Goal: Transaction & Acquisition: Subscribe to service/newsletter

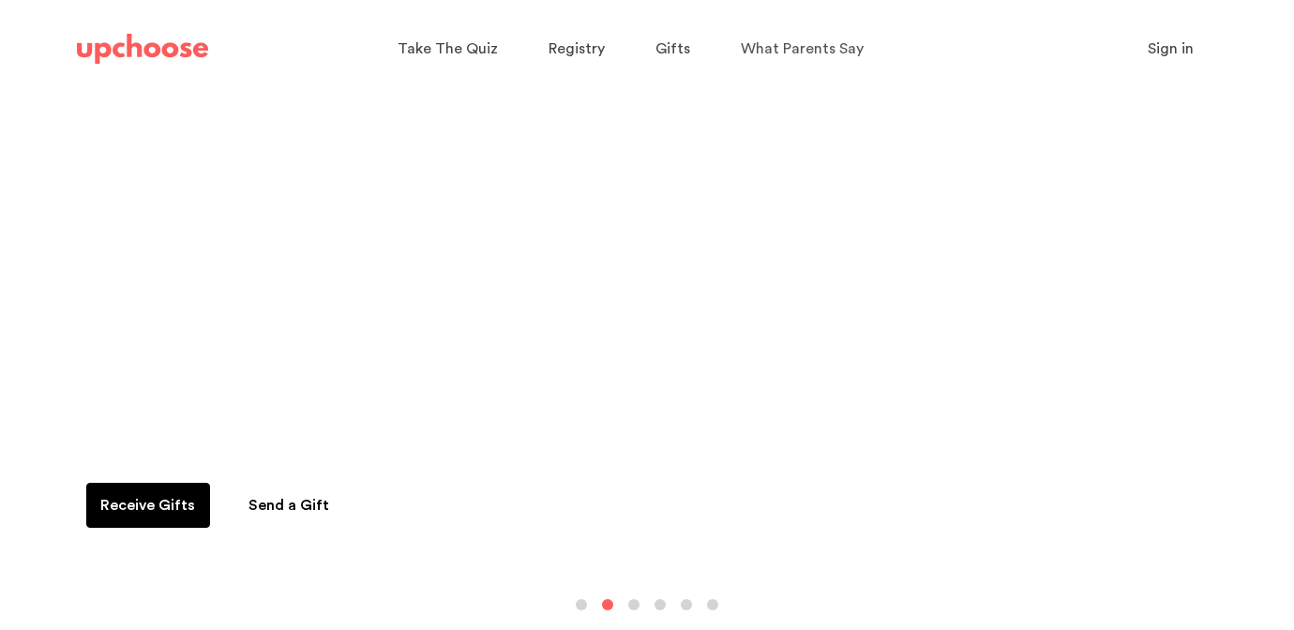
scroll to position [128, 0]
click at [159, 56] on img at bounding box center [142, 49] width 131 height 30
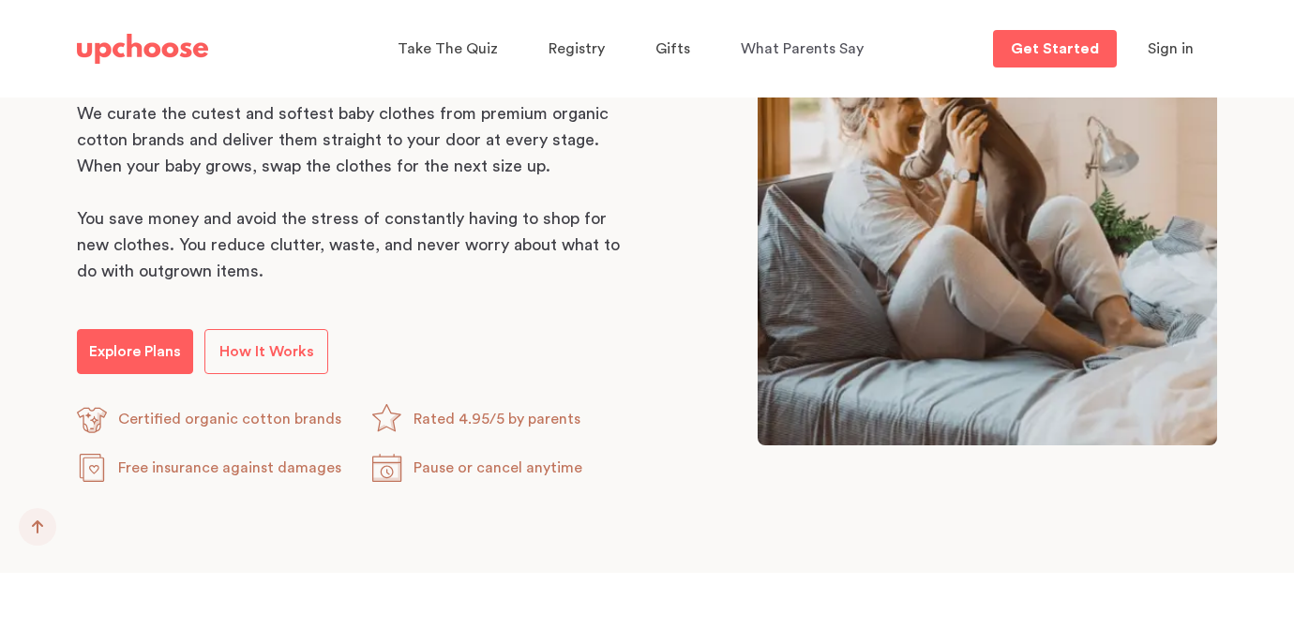
scroll to position [1067, 0]
click at [270, 354] on span "How It Works" at bounding box center [266, 350] width 95 height 15
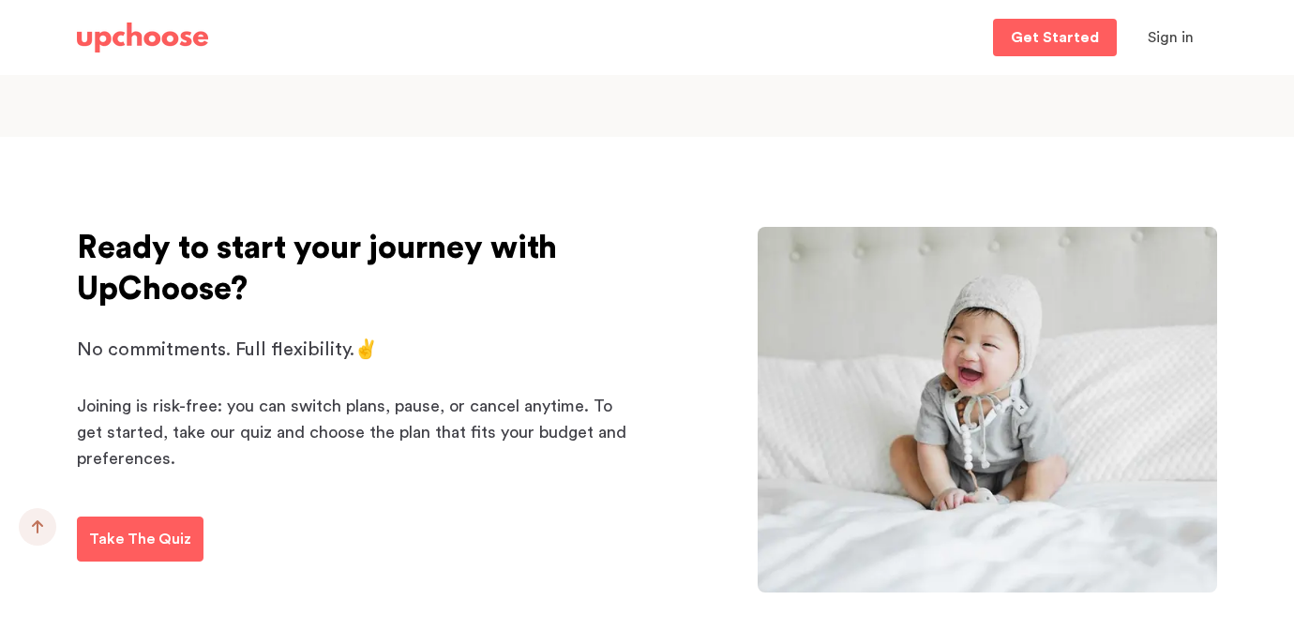
scroll to position [3015, 0]
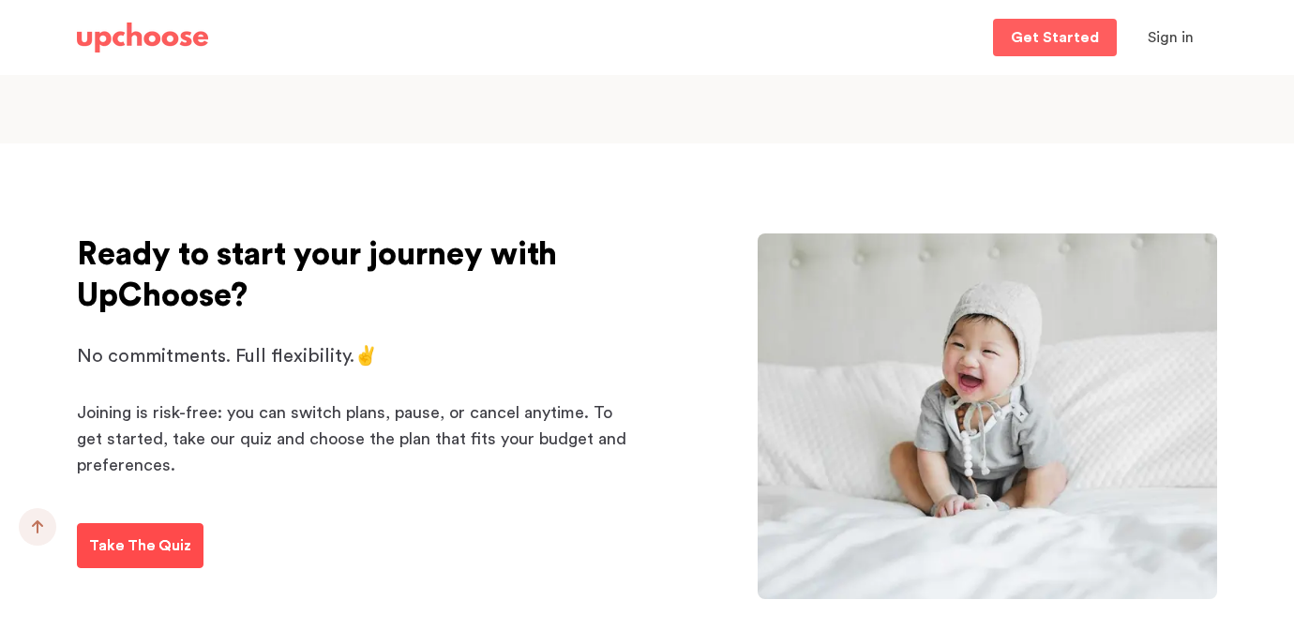
click at [172, 539] on p "Take The Quiz" at bounding box center [140, 546] width 102 height 23
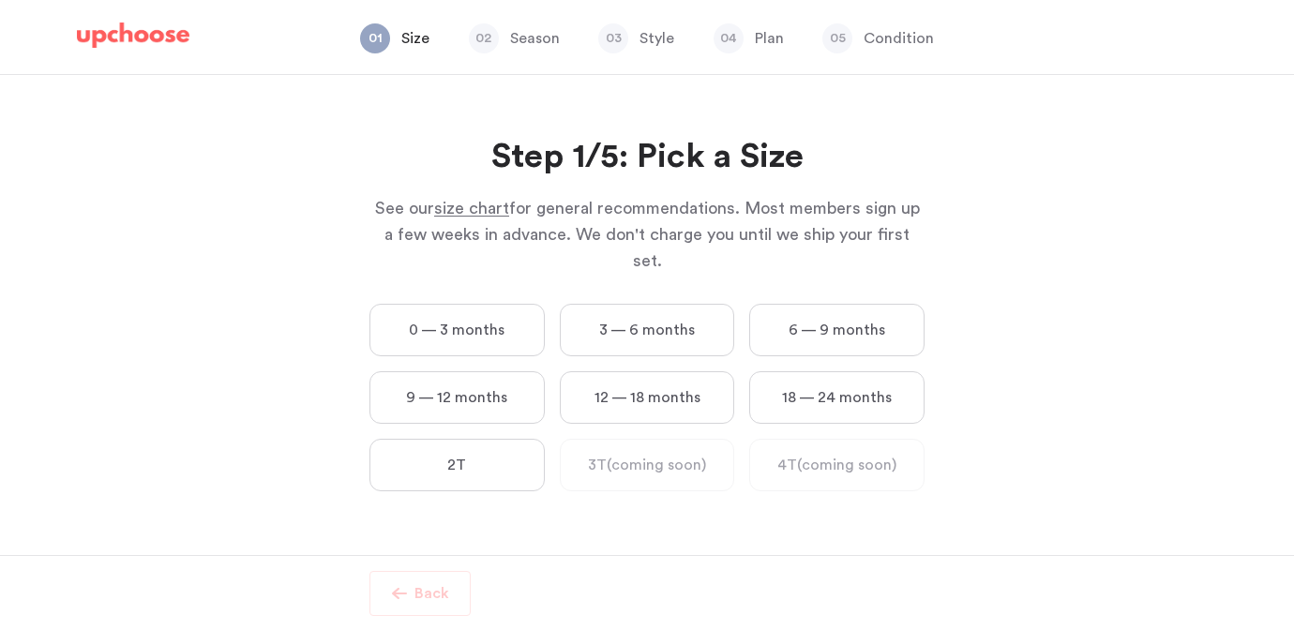
click at [670, 377] on label "12 — 18 months" at bounding box center [647, 397] width 175 height 53
click at [0, 0] on months "12 — 18 months" at bounding box center [0, 0] width 0 height 0
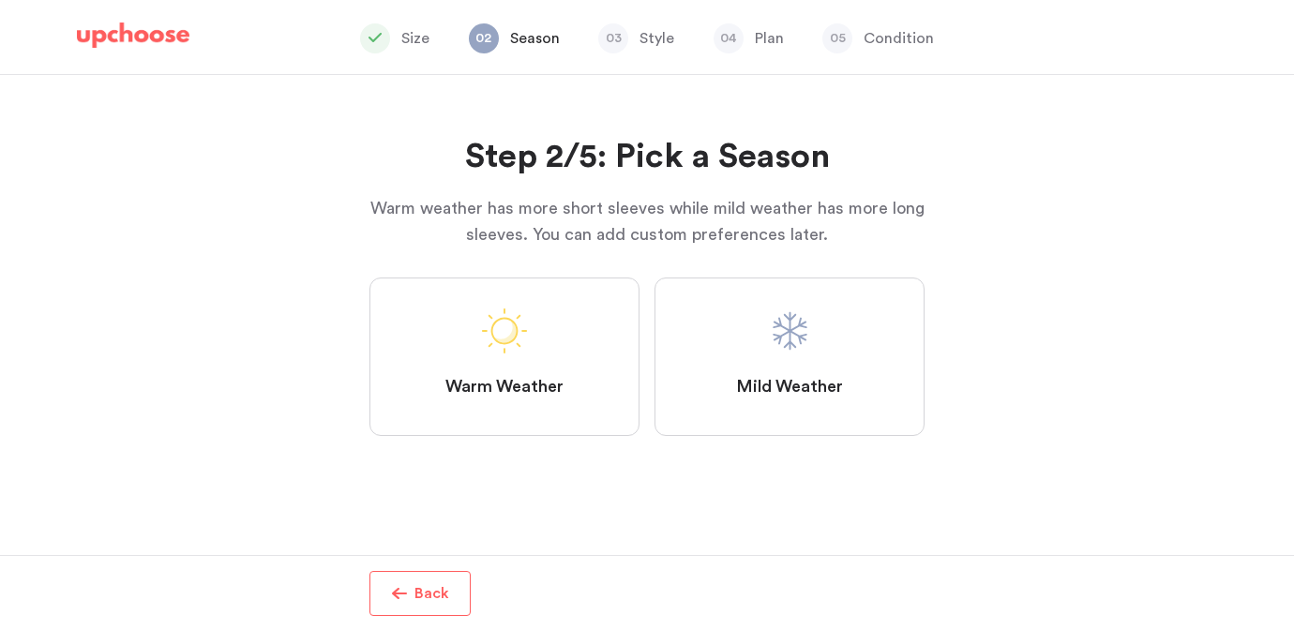
click at [760, 374] on label "Mild Weather" at bounding box center [790, 357] width 270 height 158
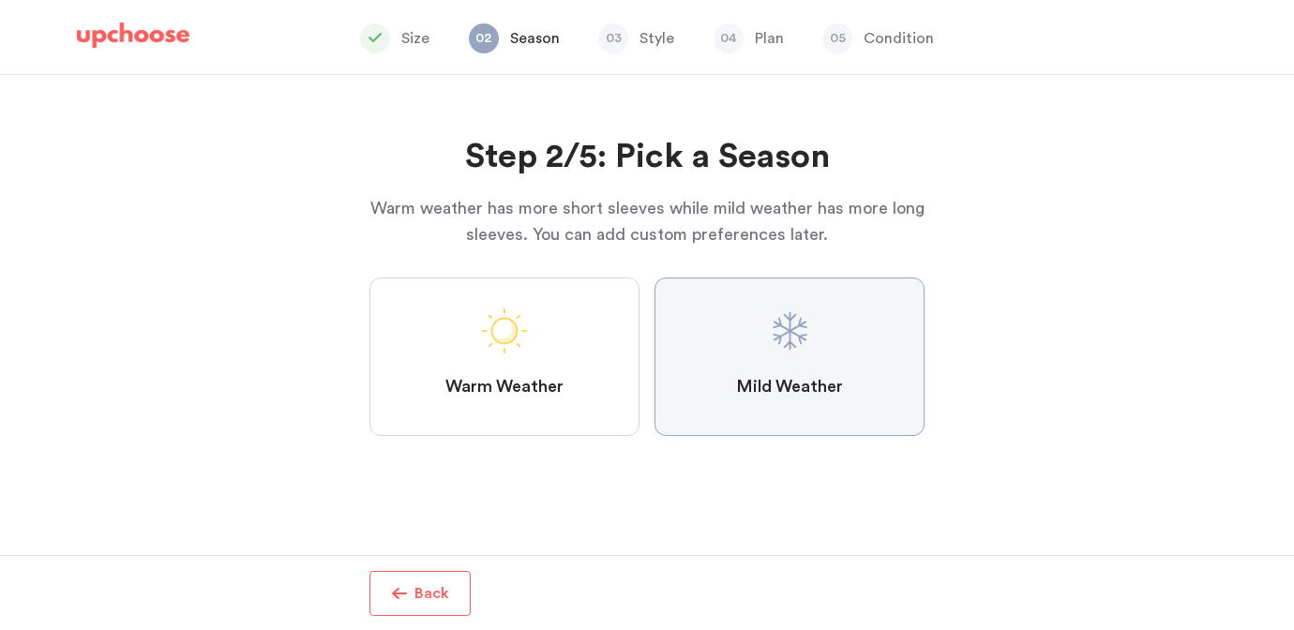
click at [0, 0] on Weather "Mild Weather" at bounding box center [0, 0] width 0 height 0
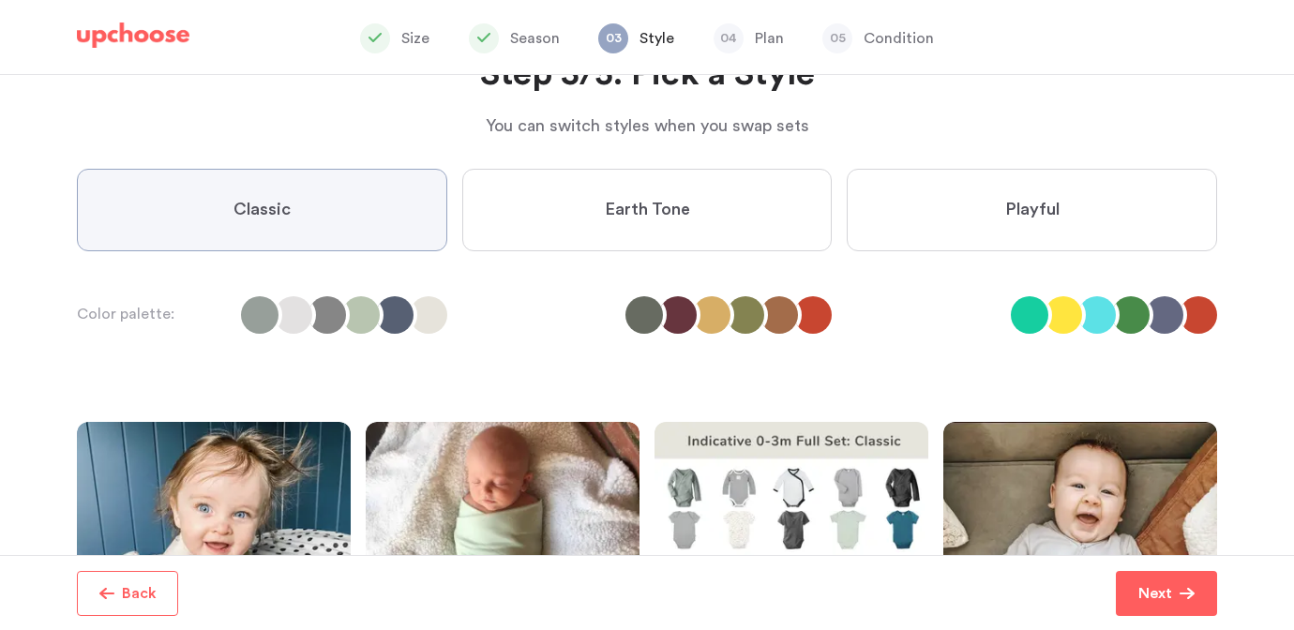
scroll to position [85, 0]
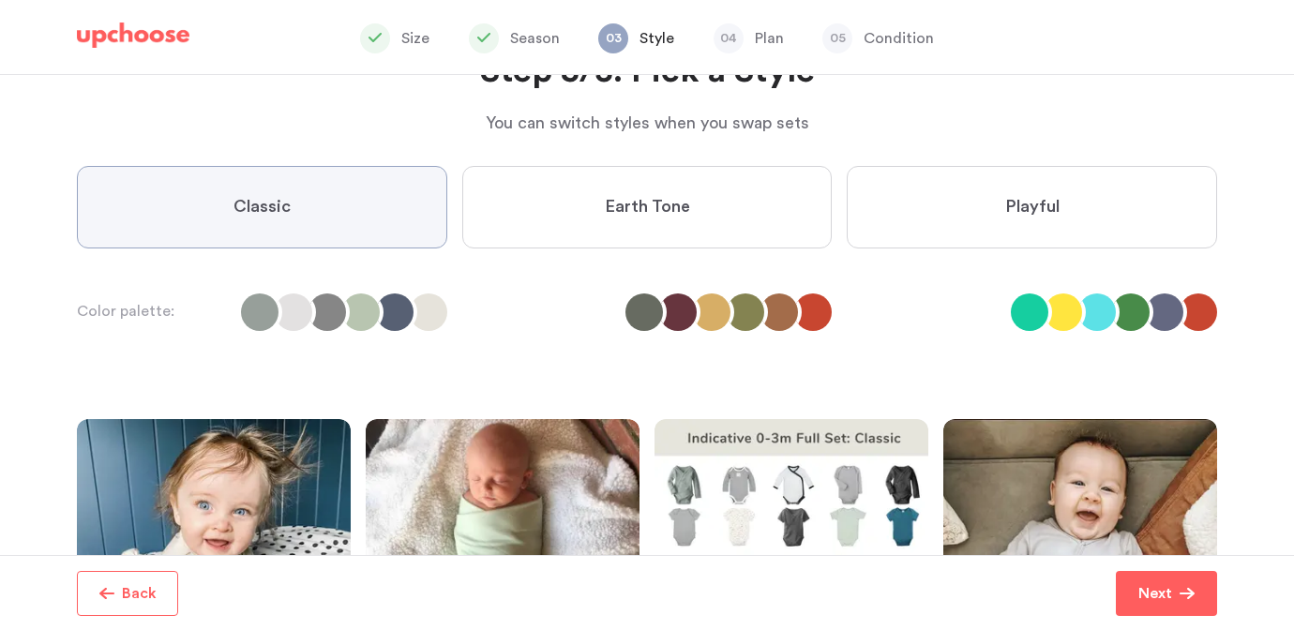
click at [580, 221] on label "Earth Tone" at bounding box center [647, 207] width 370 height 83
click at [0, 0] on Tone "Earth Tone" at bounding box center [0, 0] width 0 height 0
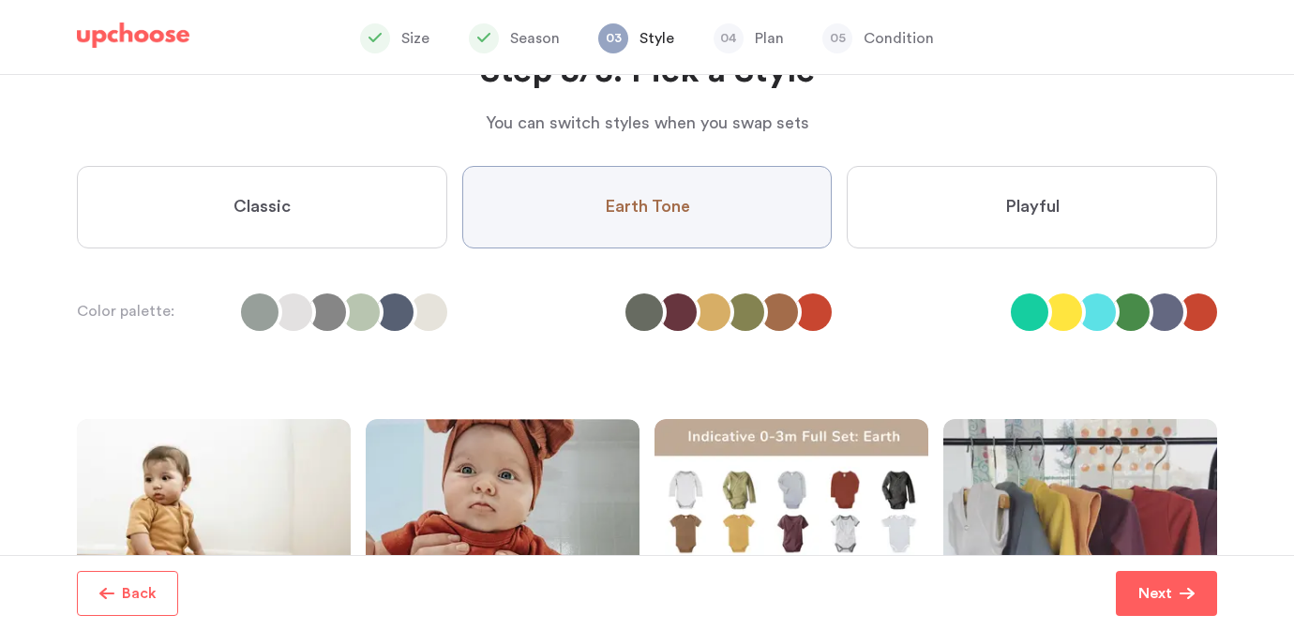
click at [970, 225] on label "Playful" at bounding box center [1032, 207] width 370 height 83
click at [0, 0] on input "Playful" at bounding box center [0, 0] width 0 height 0
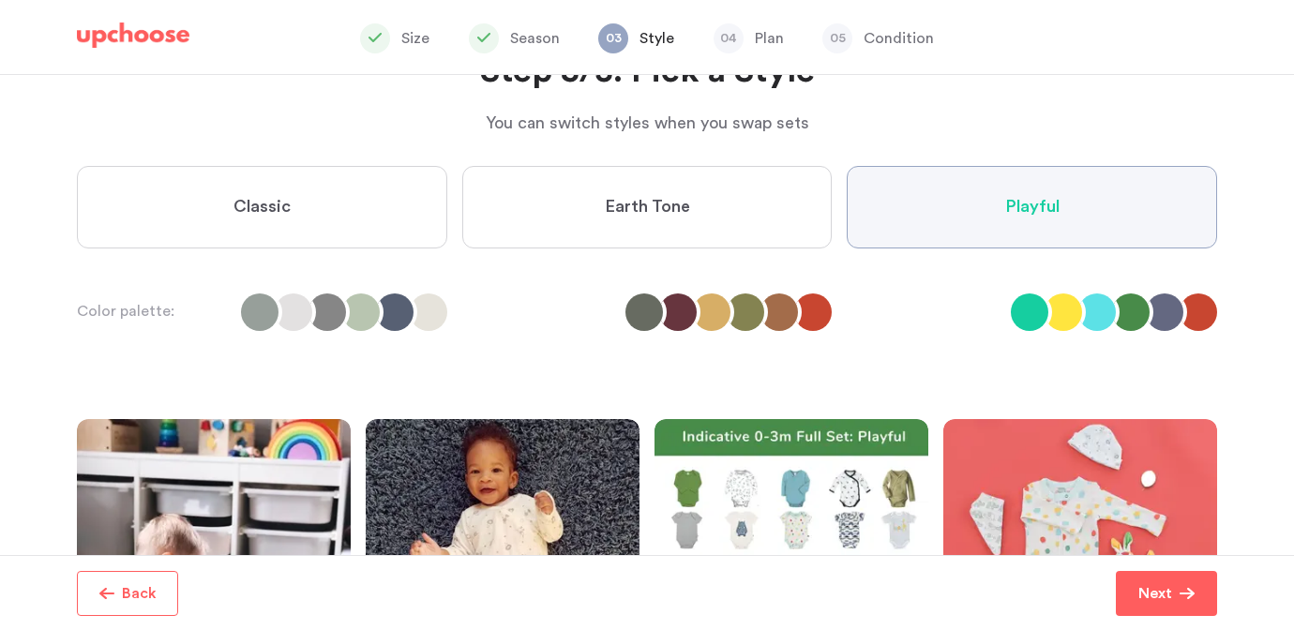
click at [336, 184] on label "Classic" at bounding box center [262, 207] width 370 height 83
click at [0, 0] on input "Classic" at bounding box center [0, 0] width 0 height 0
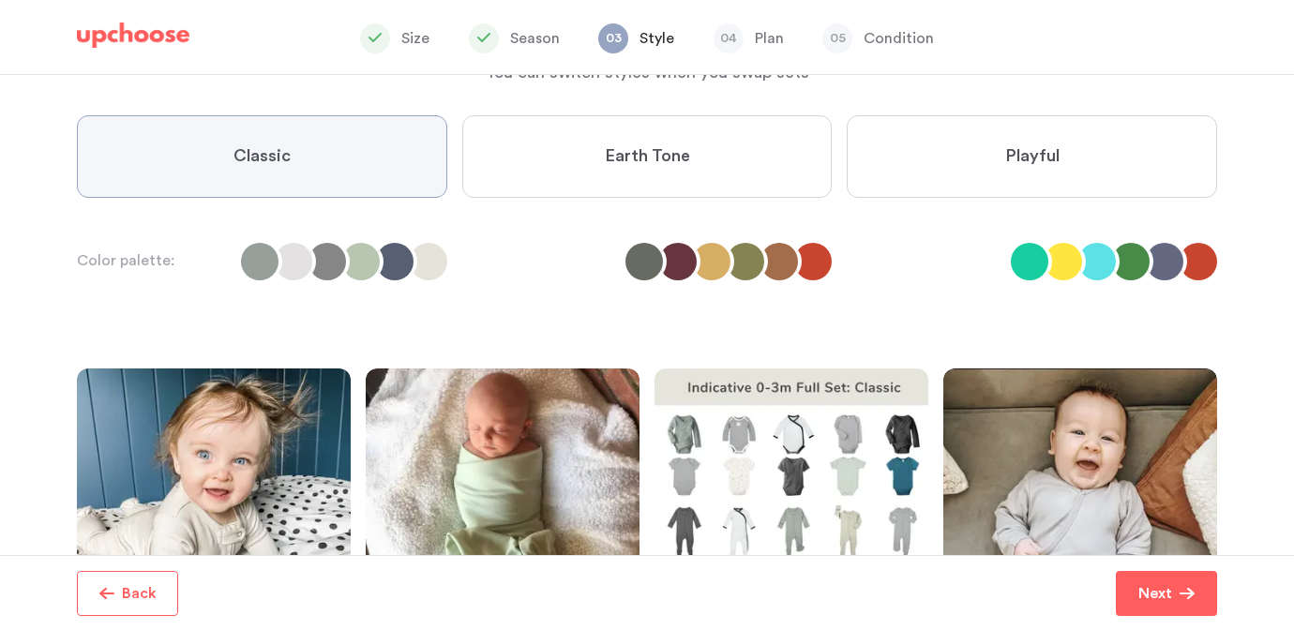
scroll to position [128, 0]
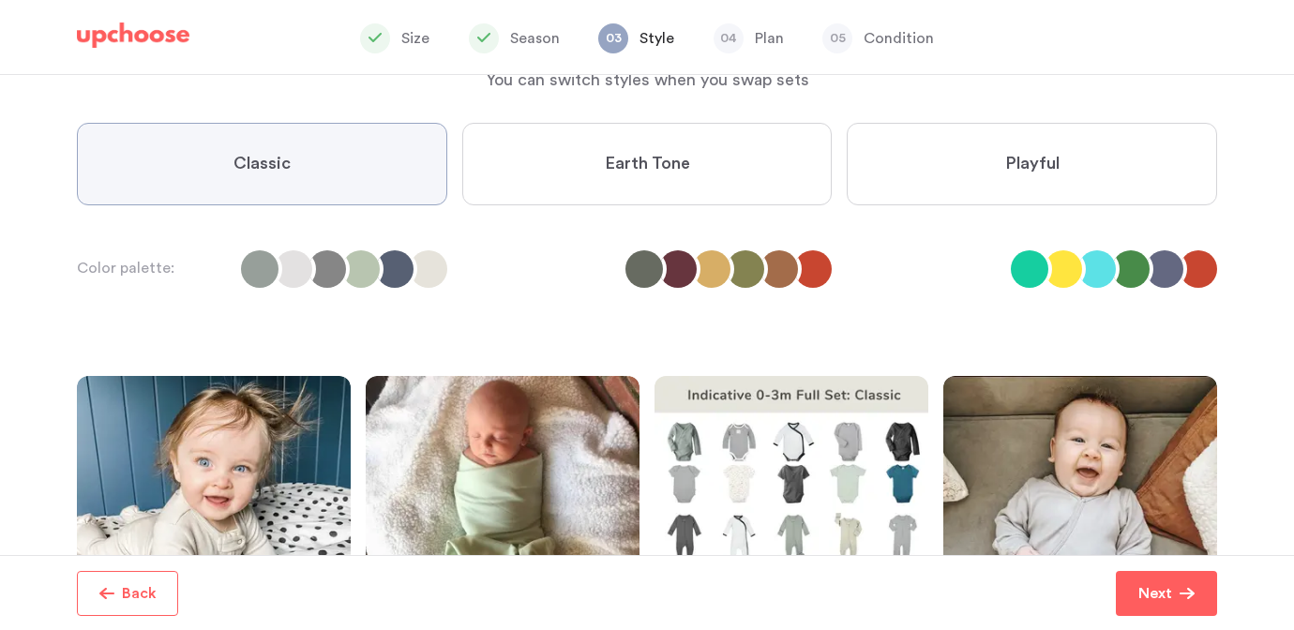
click at [651, 153] on span "Earth Tone" at bounding box center [647, 164] width 85 height 23
click at [0, 0] on Tone "Earth Tone" at bounding box center [0, 0] width 0 height 0
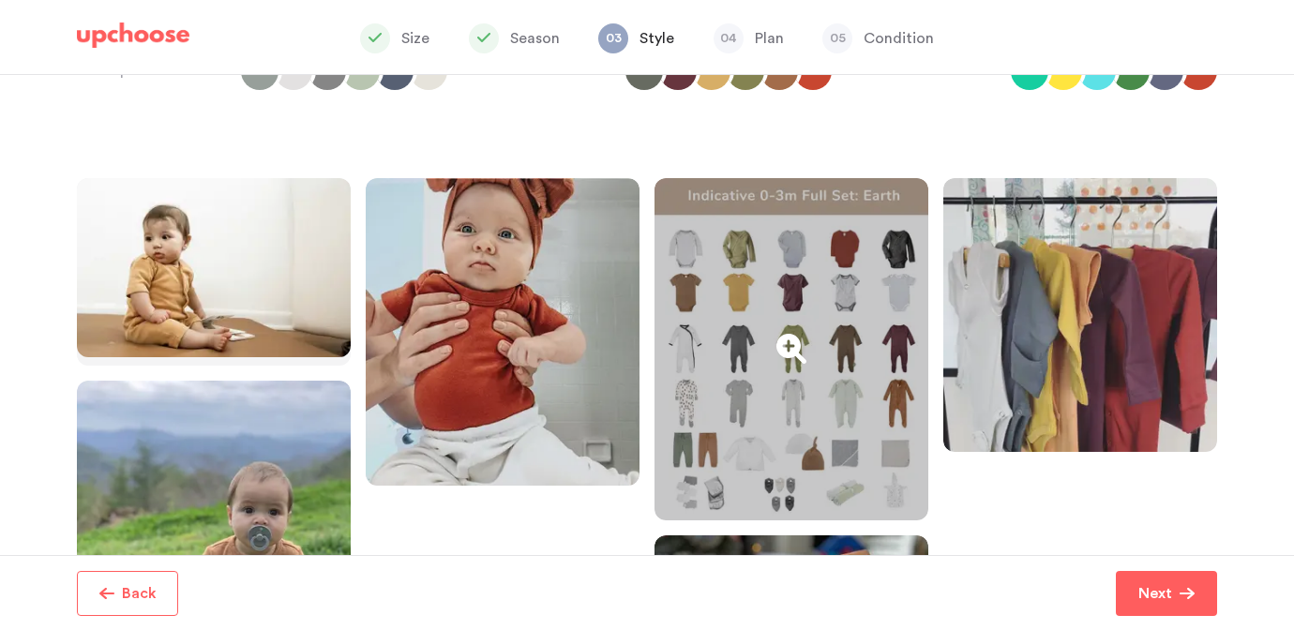
scroll to position [328, 0]
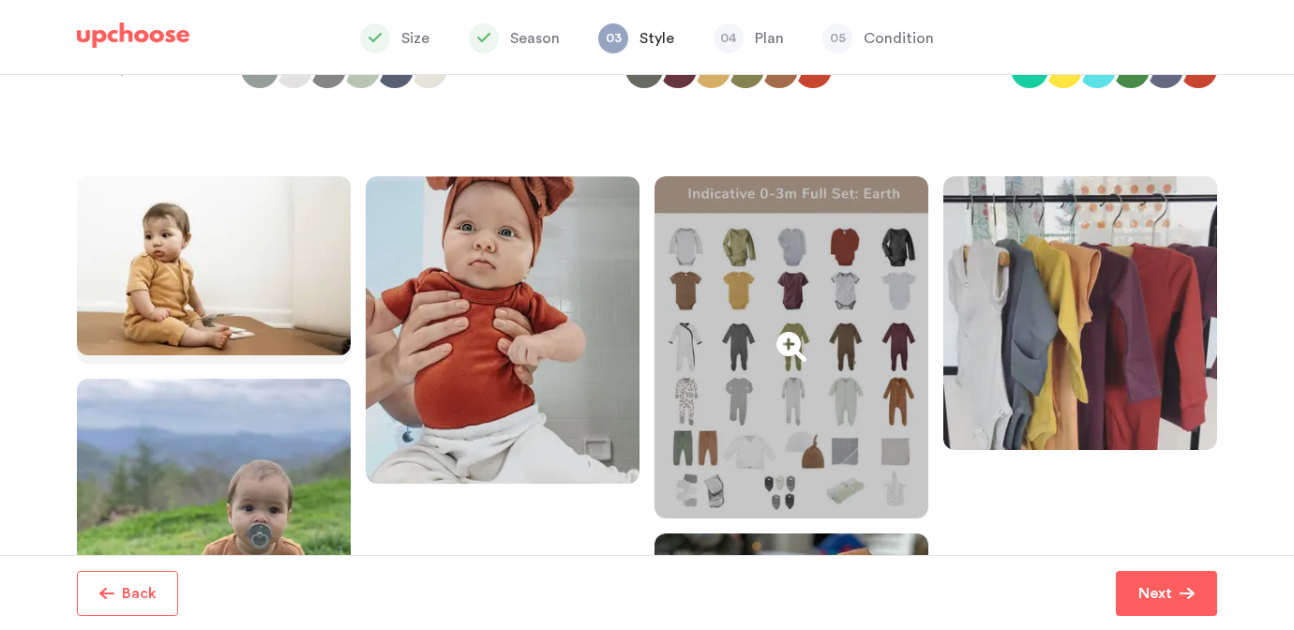
click at [795, 351] on div at bounding box center [792, 347] width 274 height 342
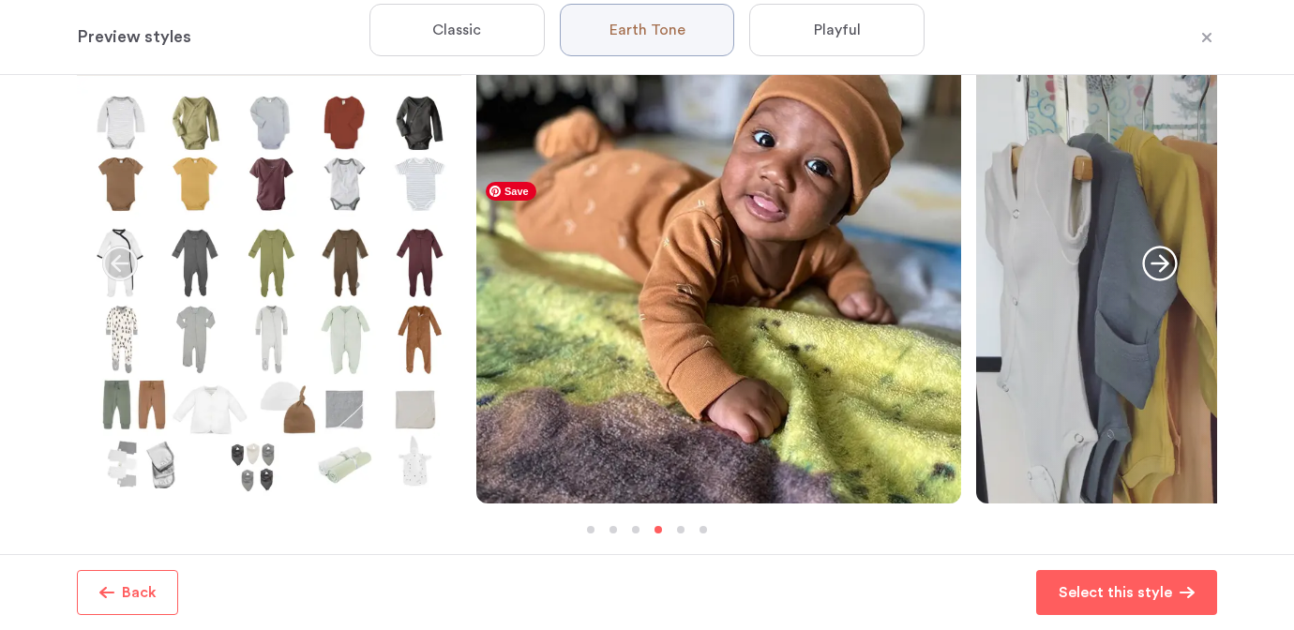
scroll to position [147, 0]
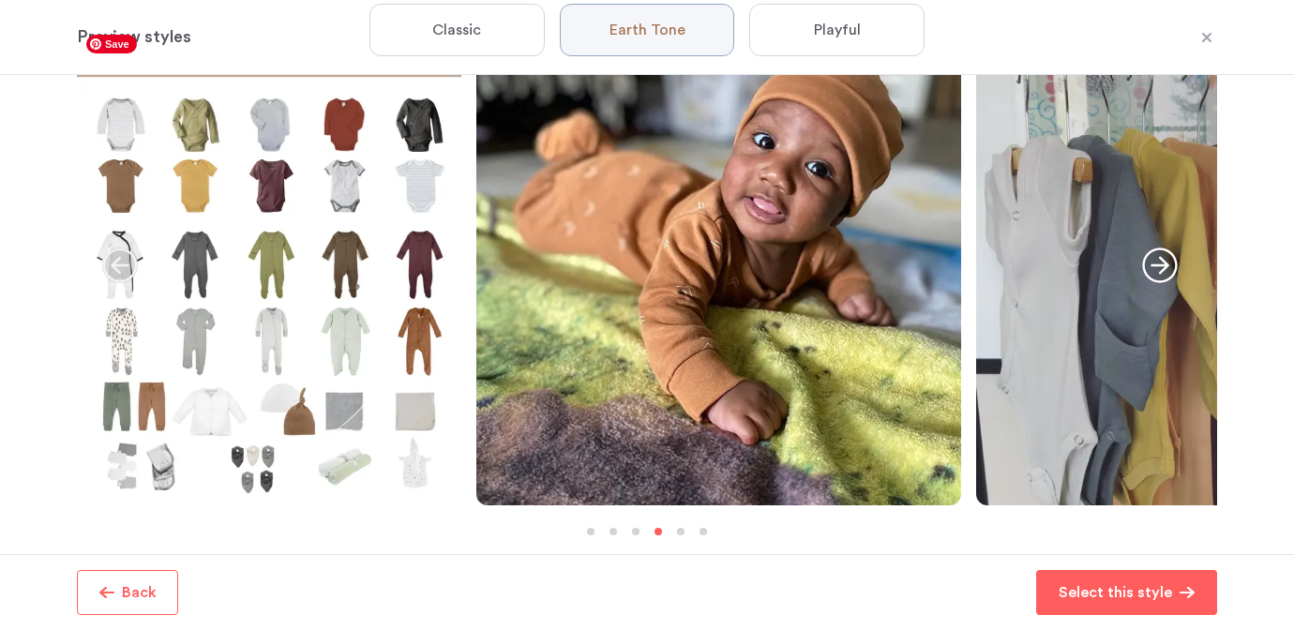
click at [314, 352] on img at bounding box center [269, 265] width 384 height 480
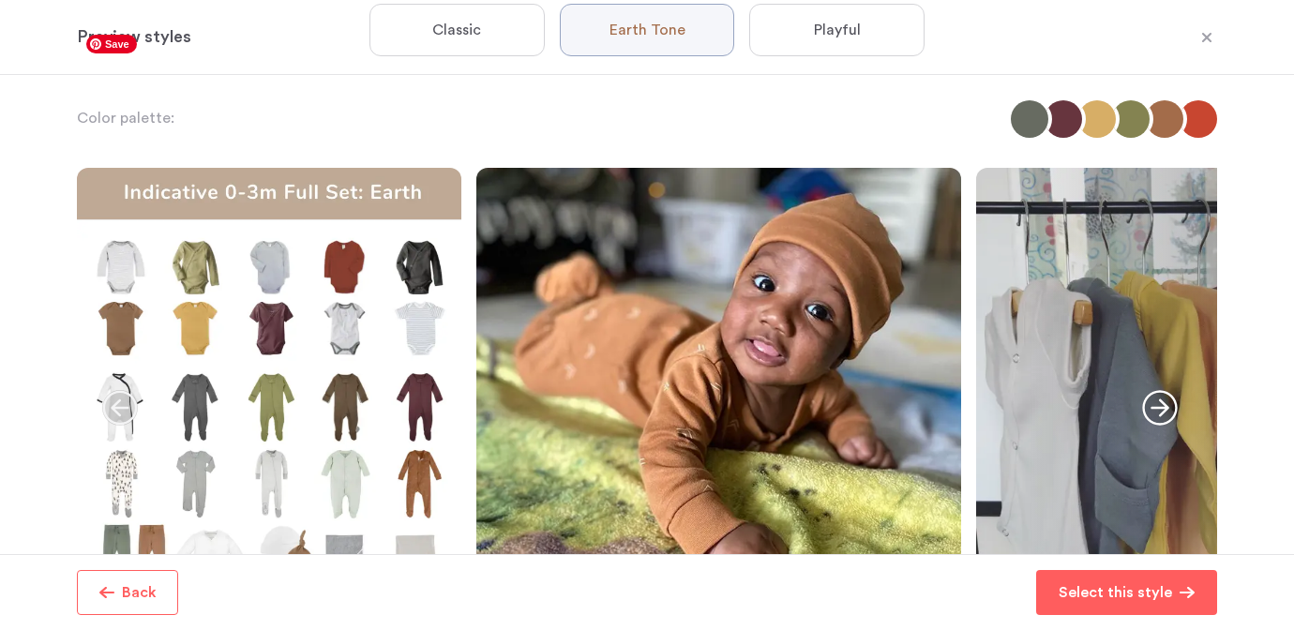
scroll to position [0, 0]
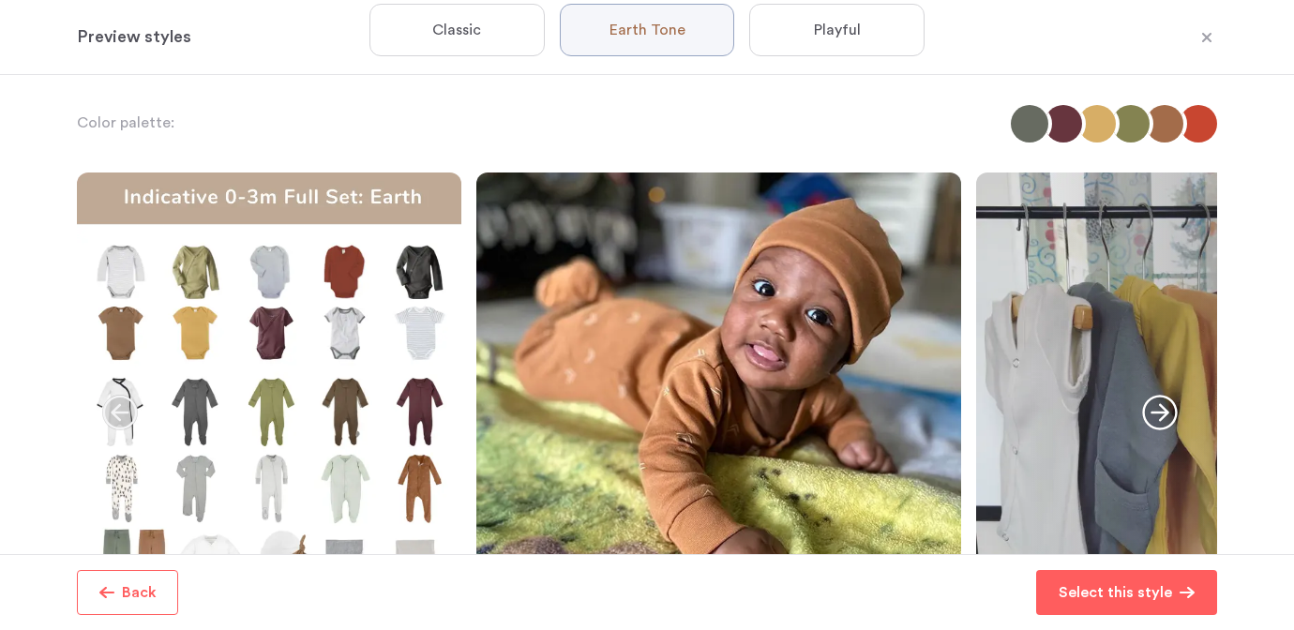
click at [436, 32] on span "Classic" at bounding box center [456, 30] width 49 height 19
click at [0, 0] on input "Classic" at bounding box center [0, 0] width 0 height 0
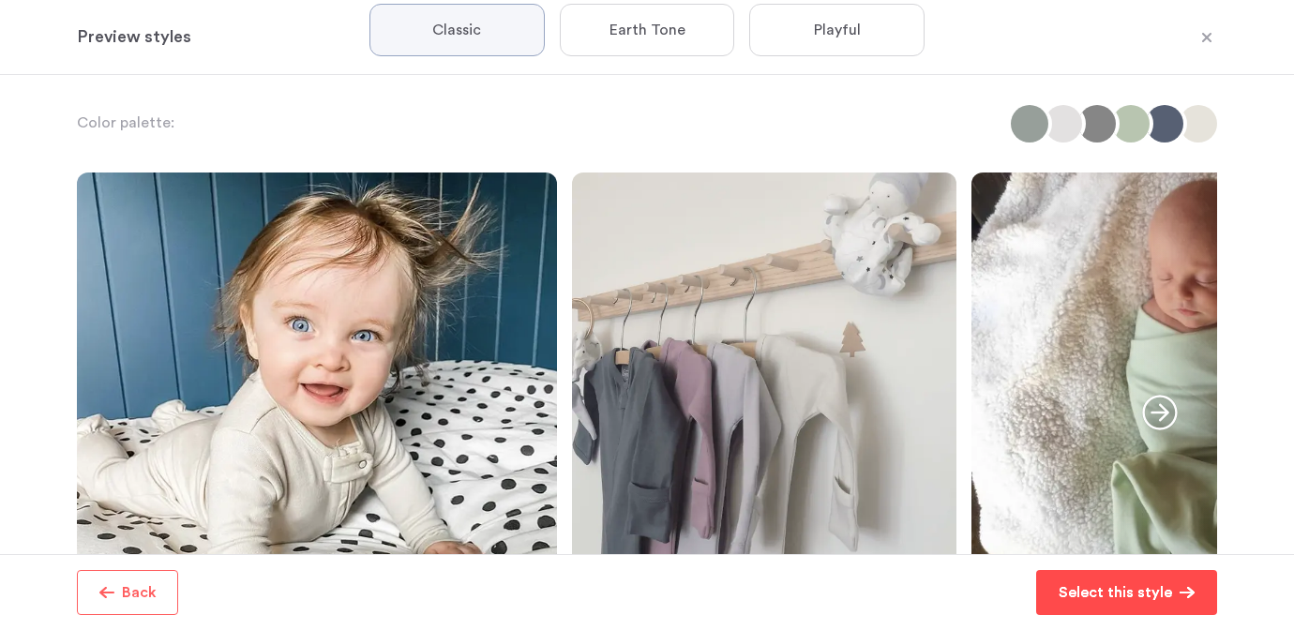
click at [1096, 596] on p "Select this style" at bounding box center [1115, 592] width 113 height 23
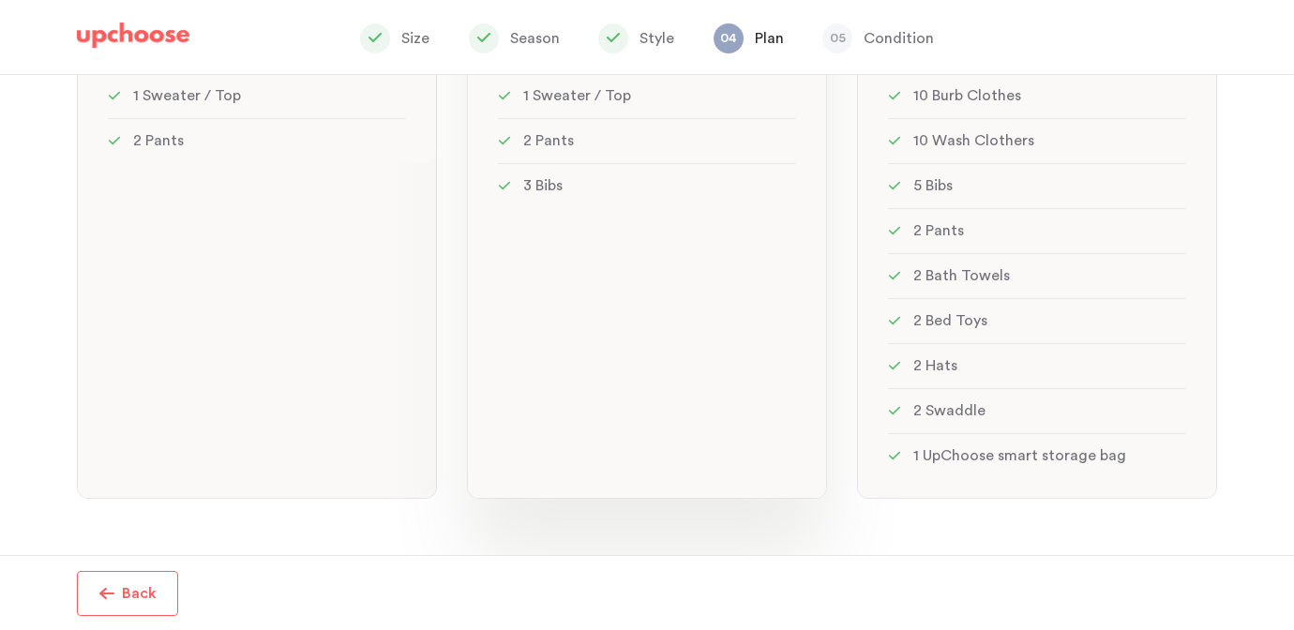
scroll to position [538, 0]
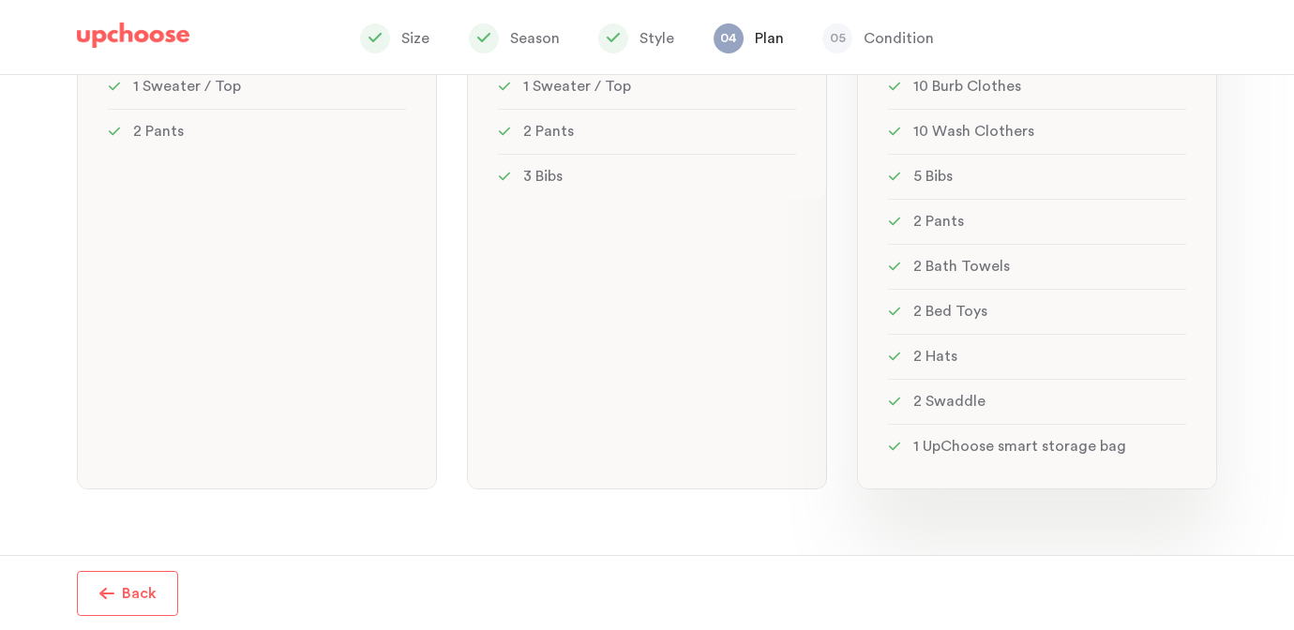
click at [1019, 229] on li "2 Pants" at bounding box center [1037, 221] width 298 height 45
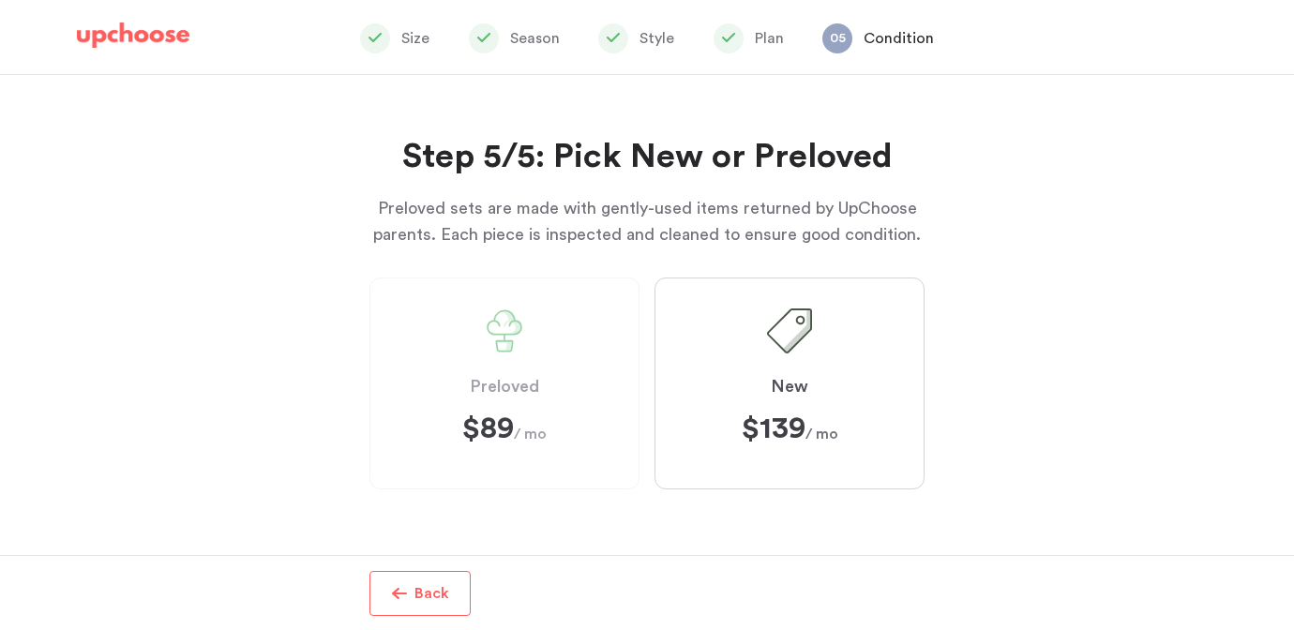
scroll to position [302, 0]
click at [475, 384] on span "Preloved" at bounding box center [504, 387] width 69 height 23
click at [519, 394] on span "Preloved" at bounding box center [504, 387] width 69 height 23
click at [536, 418] on span "$89 $89 / mo" at bounding box center [504, 429] width 84 height 30
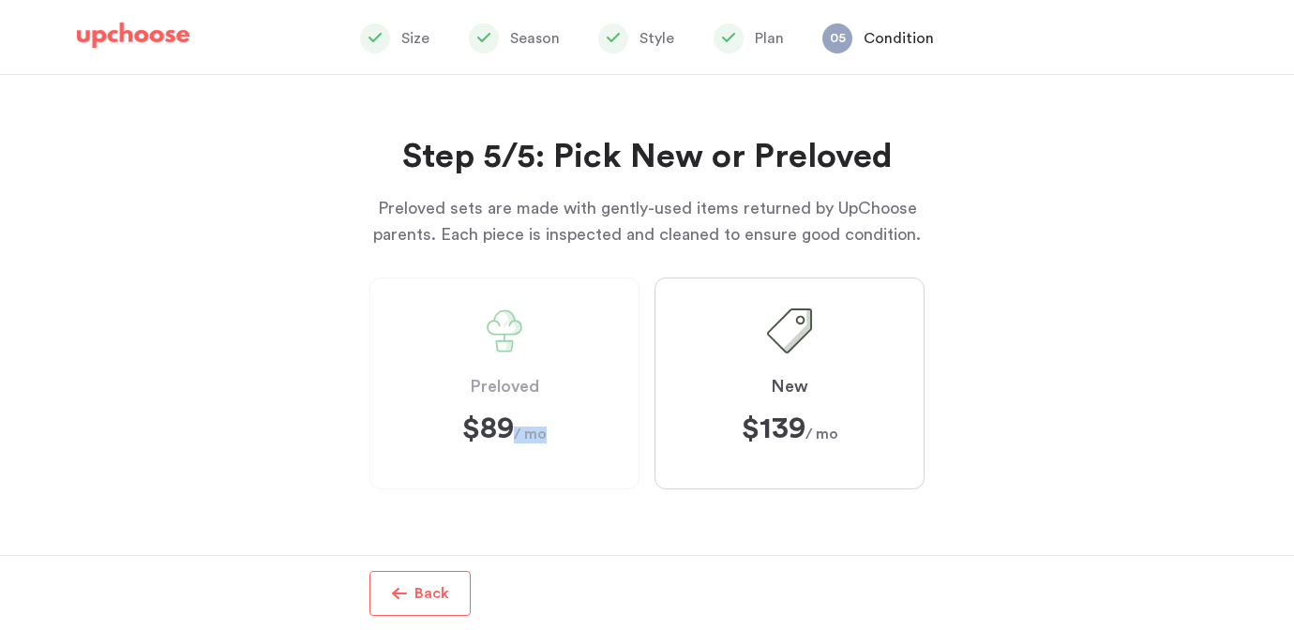
click at [536, 418] on span "$89 $89 / mo" at bounding box center [504, 429] width 84 height 30
click at [422, 601] on p "Back" at bounding box center [431, 593] width 35 height 23
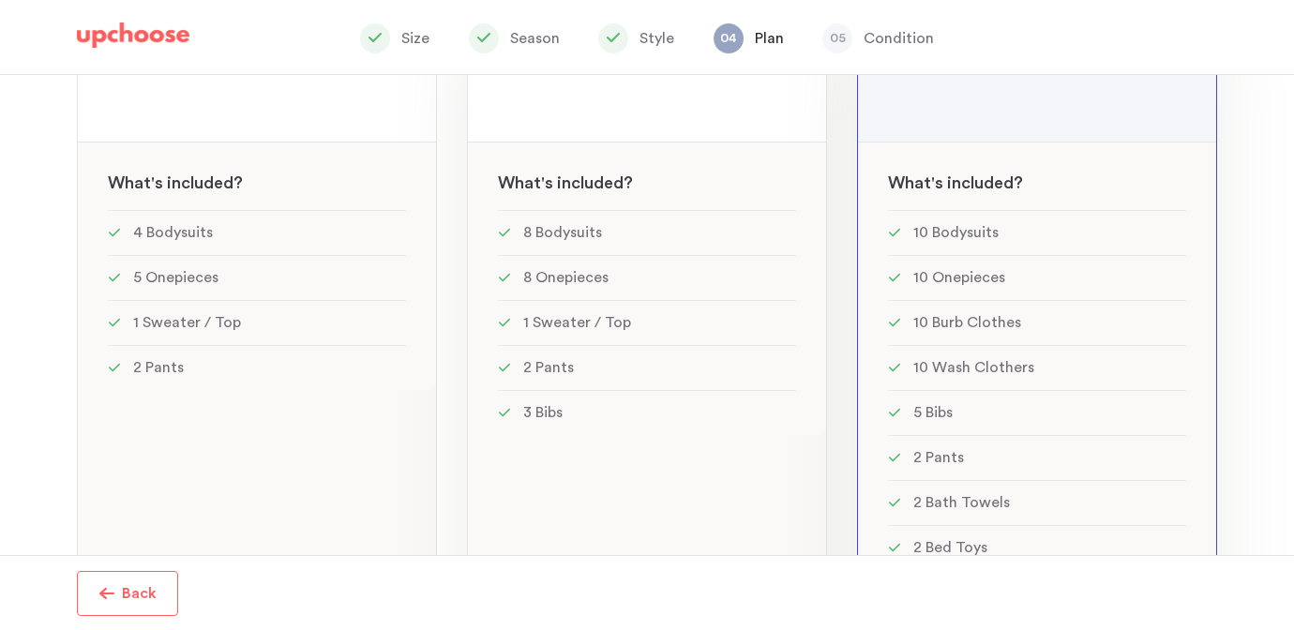
click at [663, 358] on li "2 Pants" at bounding box center [647, 367] width 298 height 45
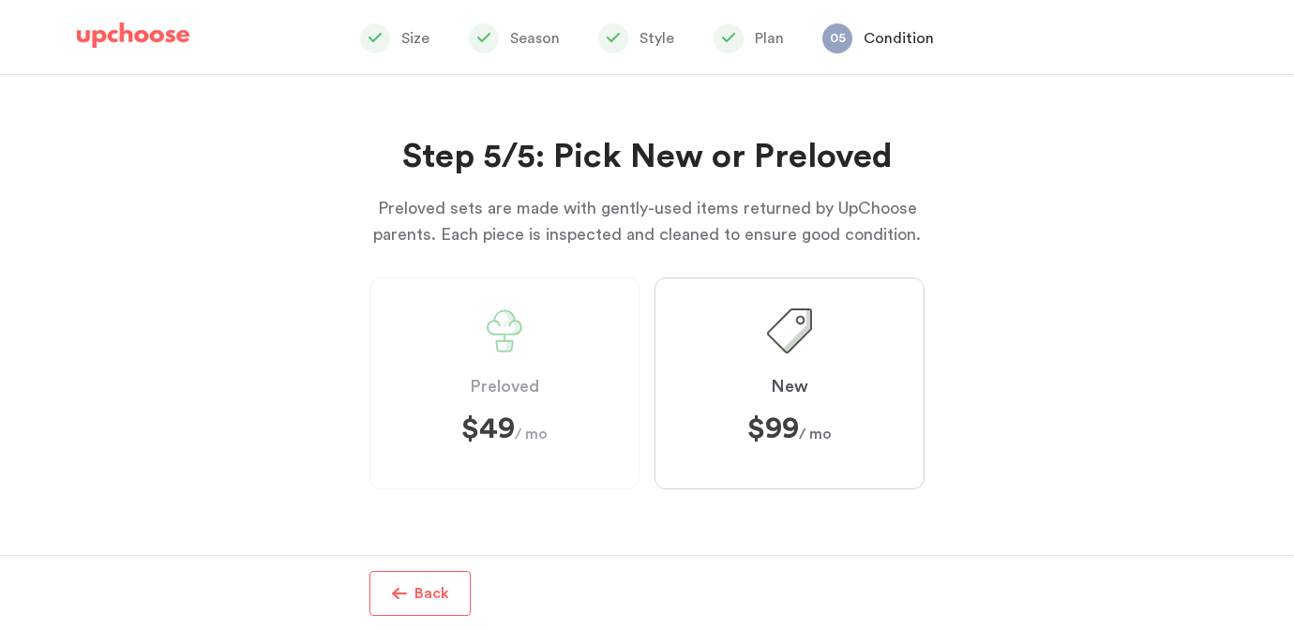
click at [524, 388] on span "Preloved" at bounding box center [504, 387] width 69 height 23
click at [477, 391] on span "Preloved" at bounding box center [504, 387] width 69 height 23
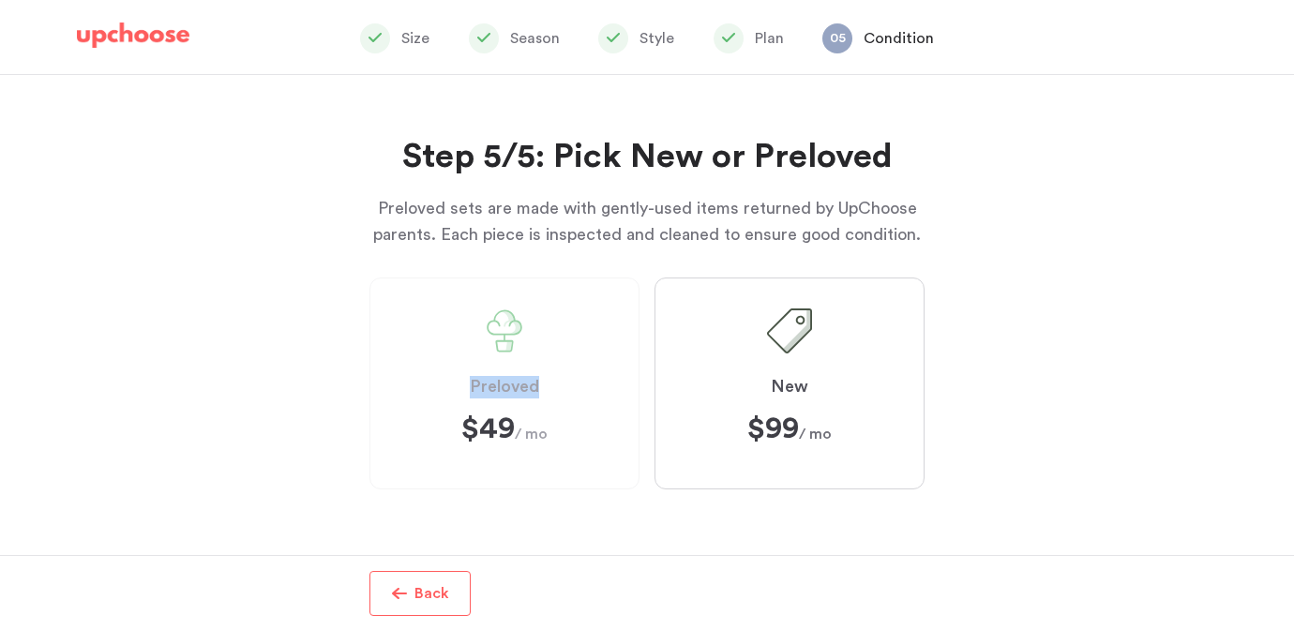
click at [477, 391] on span "Preloved" at bounding box center [504, 387] width 69 height 23
click at [477, 448] on label "Preloved $49 $49 / mo" at bounding box center [504, 384] width 270 height 212
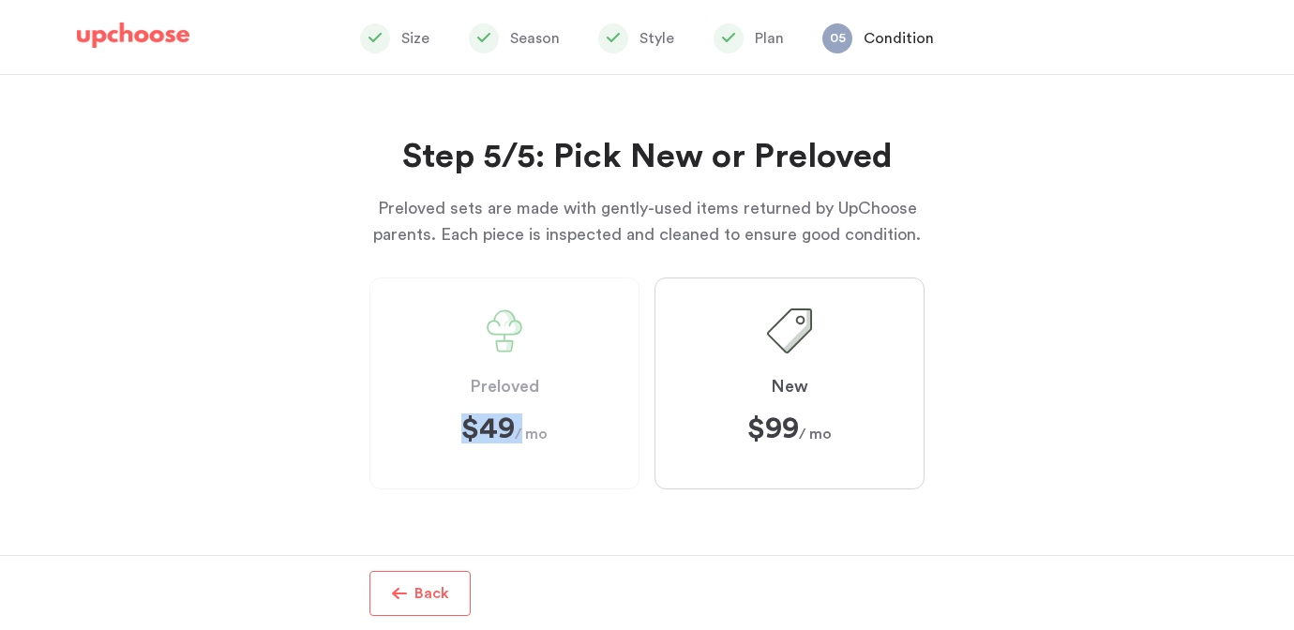
click at [477, 448] on label "Preloved $49 $49 / mo" at bounding box center [504, 384] width 270 height 212
click at [436, 597] on p "Back" at bounding box center [431, 593] width 35 height 23
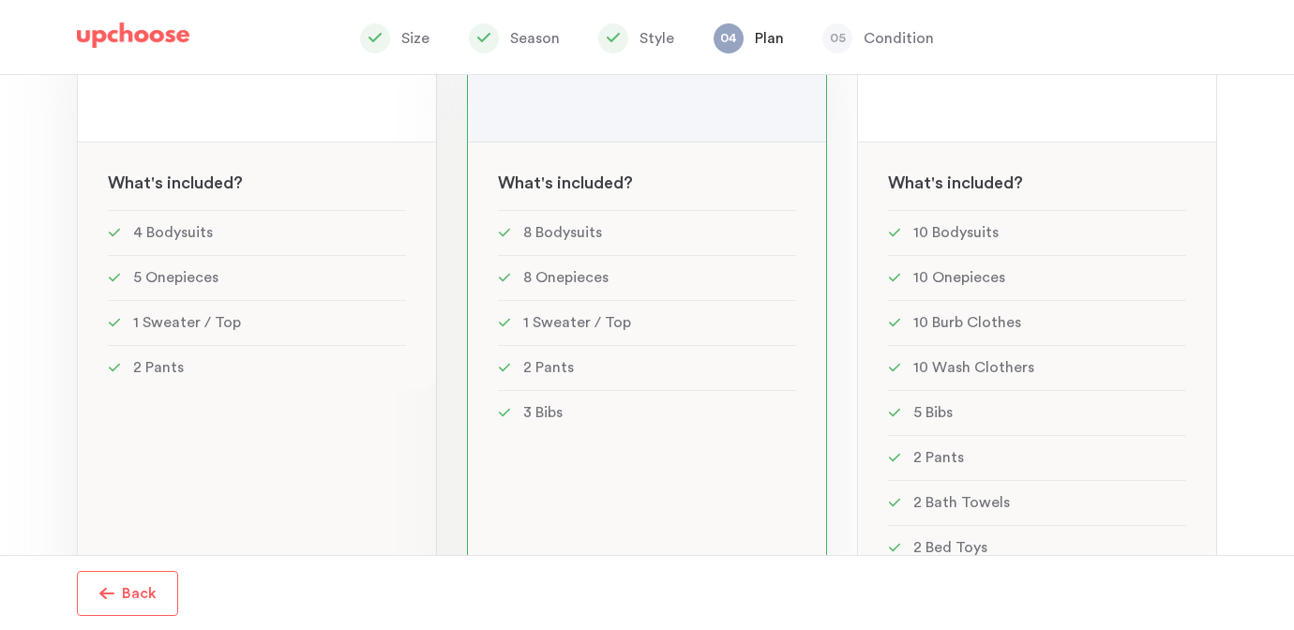
click at [353, 362] on li "2 Pants" at bounding box center [257, 367] width 298 height 45
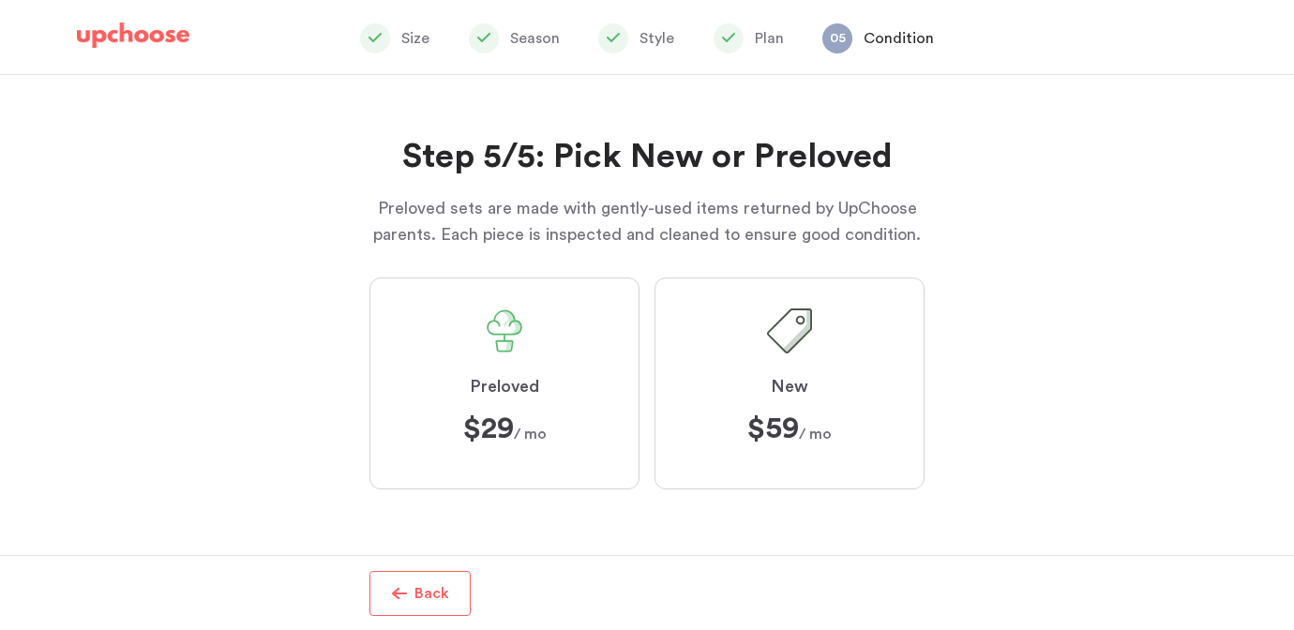
click at [426, 595] on p "Back" at bounding box center [431, 593] width 35 height 23
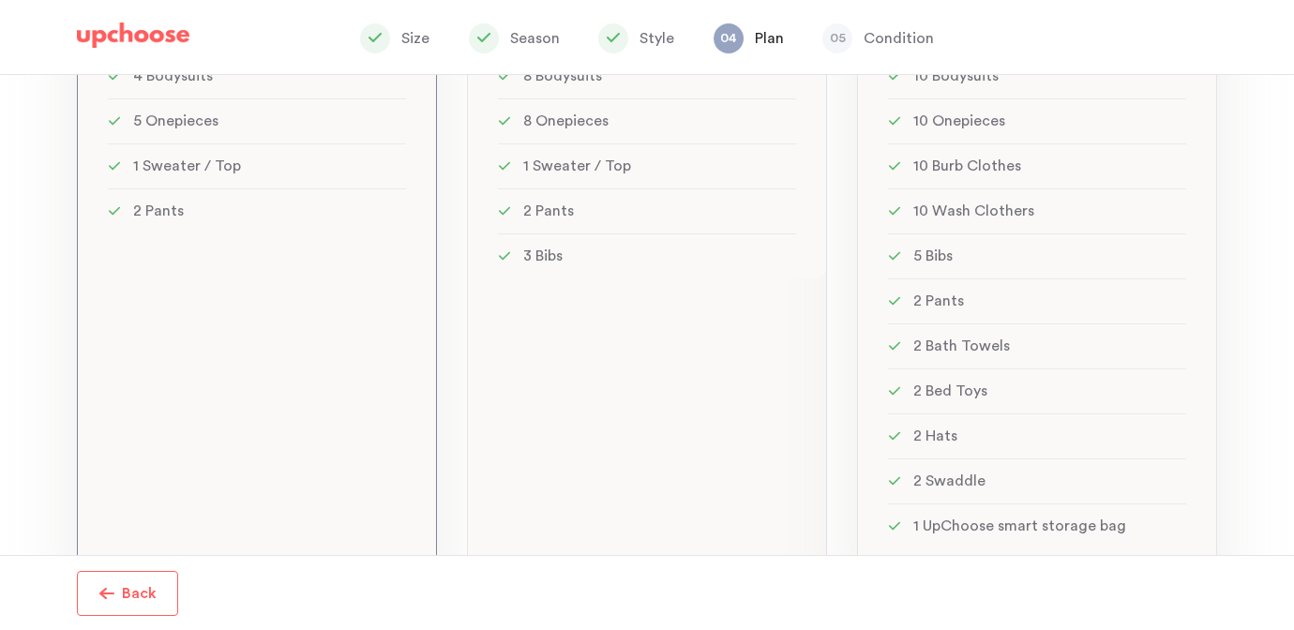
scroll to position [495, 0]
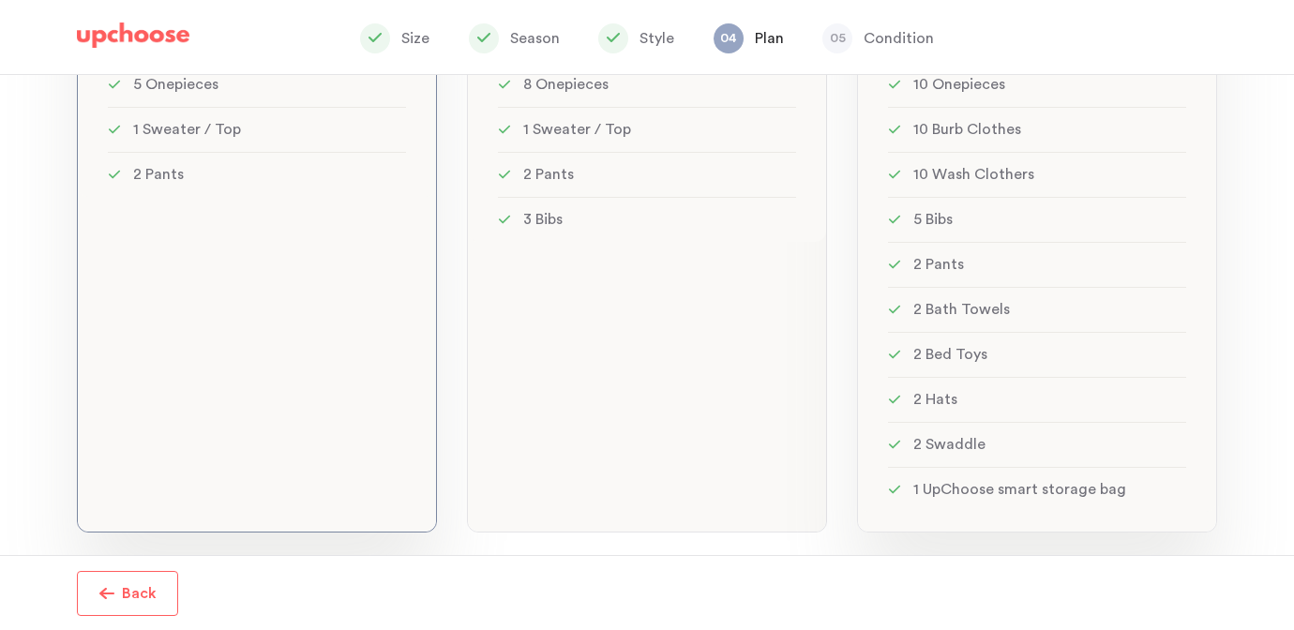
click at [1055, 191] on li "10 Wash Clothers" at bounding box center [1037, 174] width 298 height 45
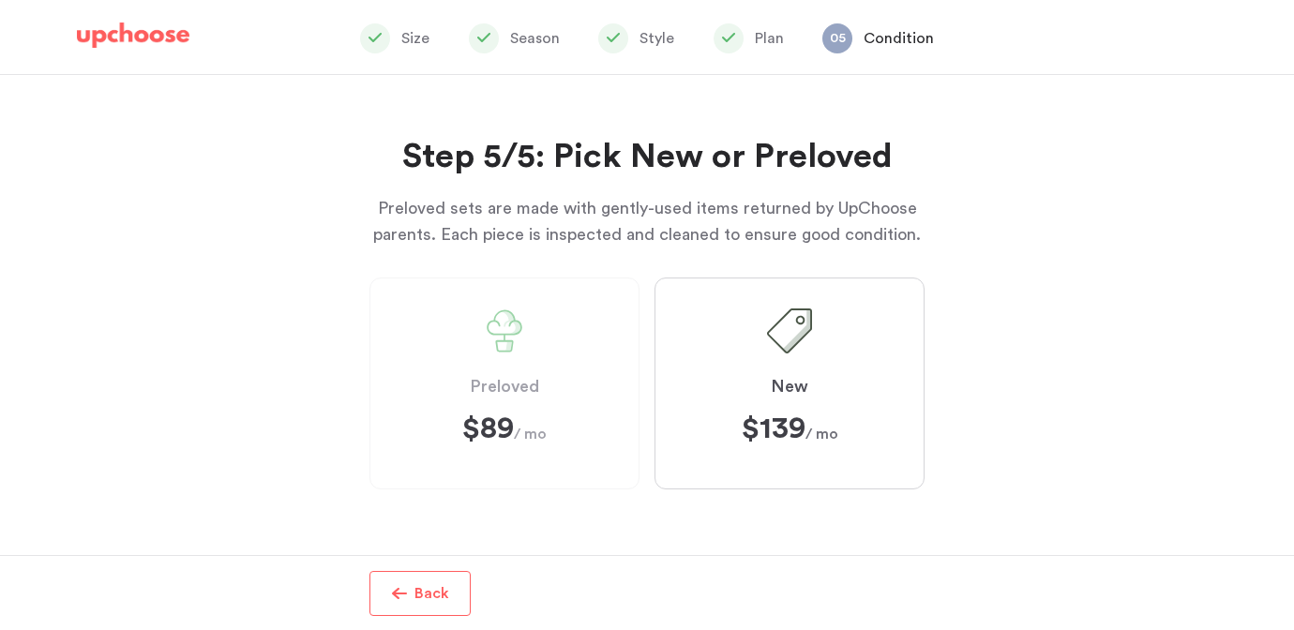
click at [810, 427] on span "$139 $139 / mo" at bounding box center [790, 429] width 97 height 30
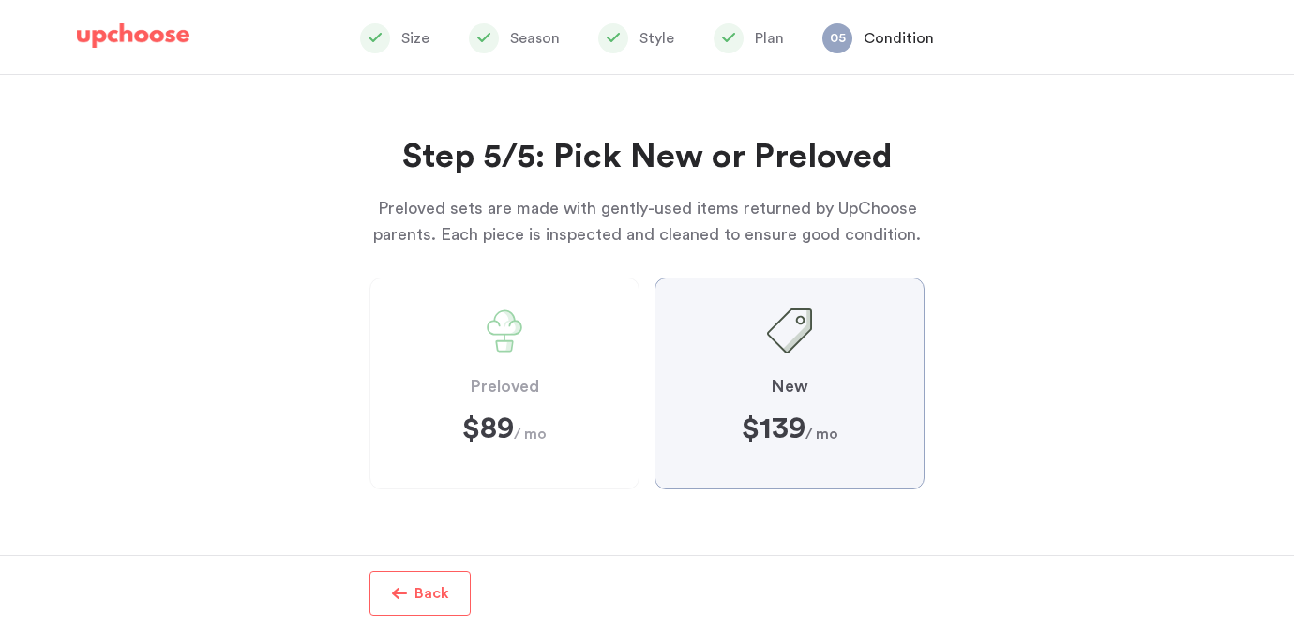
click at [0, 0] on input "New $139 $139 / mo" at bounding box center [0, 0] width 0 height 0
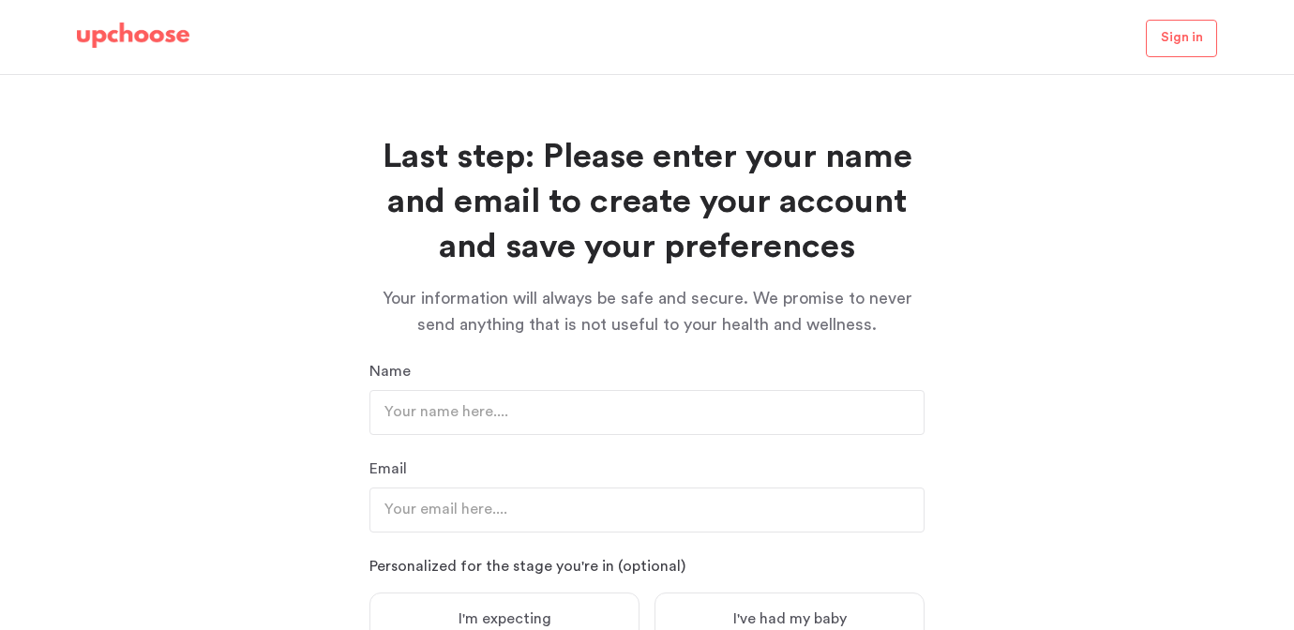
scroll to position [463, 0]
click at [546, 419] on input "text" at bounding box center [646, 412] width 555 height 45
type input "Shayna"
type input "mzsmcree@gmail.com"
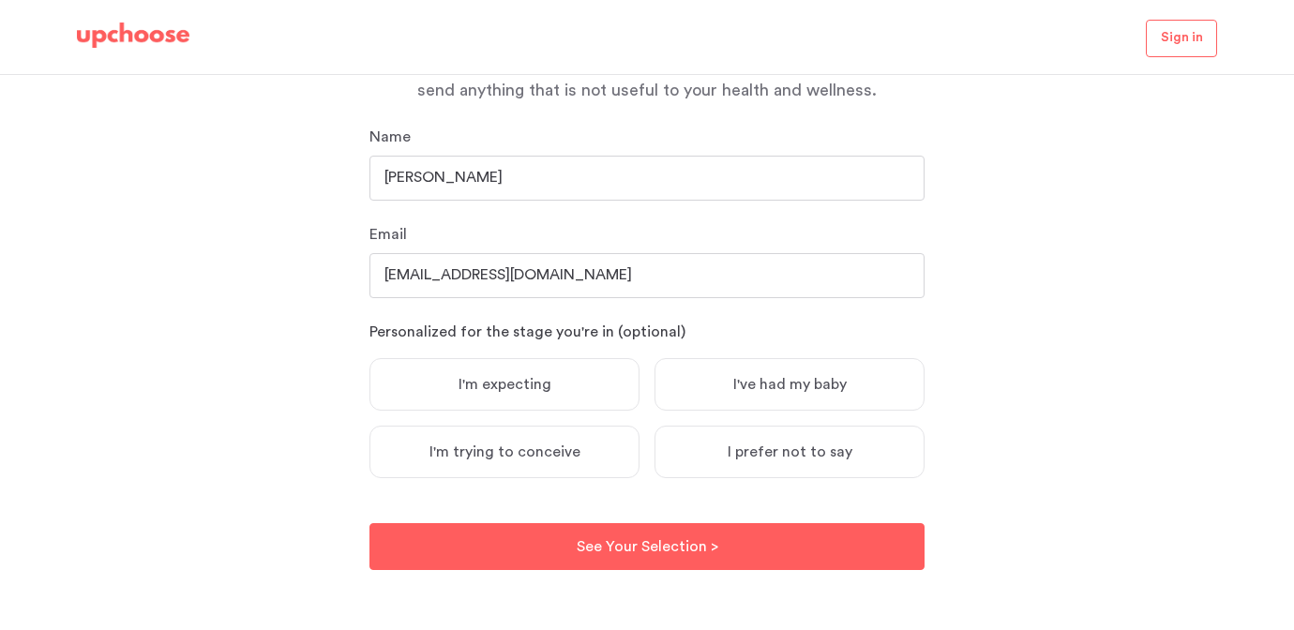
click at [801, 396] on label "I've had my baby" at bounding box center [790, 384] width 270 height 53
click at [0, 0] on input "I've had my baby" at bounding box center [0, 0] width 0 height 0
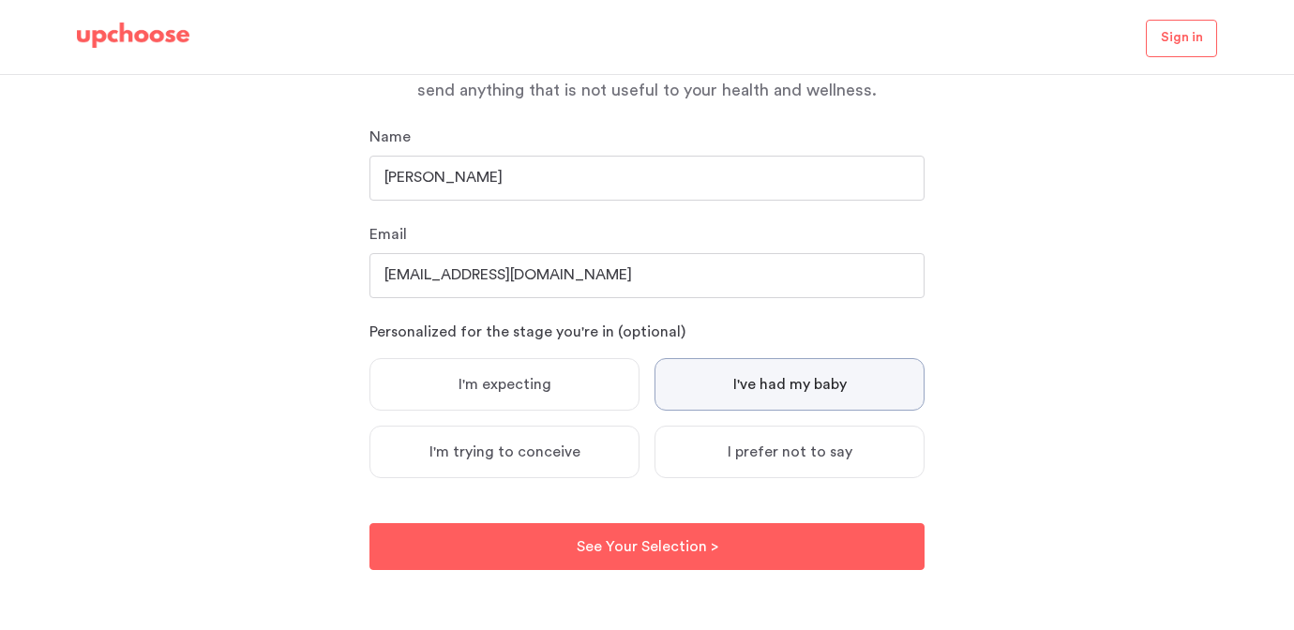
click at [516, 162] on input "Shayna" at bounding box center [646, 178] width 555 height 45
click at [519, 173] on input "Shayna" at bounding box center [646, 178] width 555 height 45
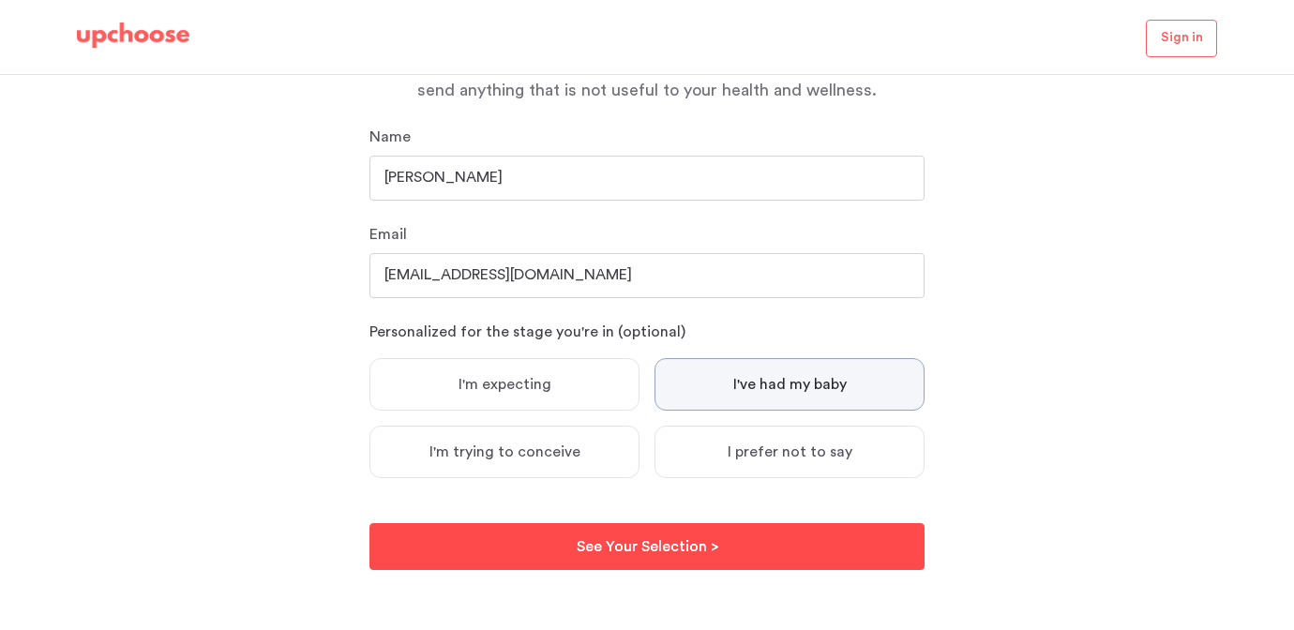
type input "[PERSON_NAME]"
click at [717, 552] on button "See Your Selection > See Your Selection >" at bounding box center [646, 546] width 555 height 47
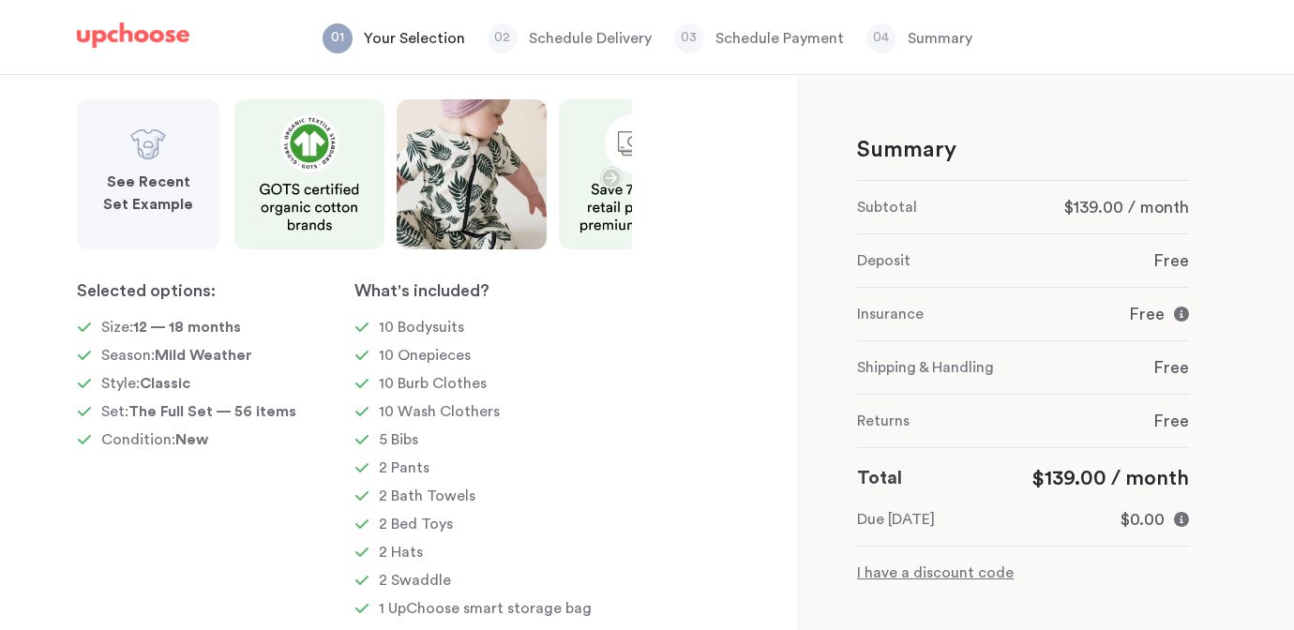
scroll to position [174, 0]
click at [154, 160] on img at bounding box center [148, 144] width 38 height 38
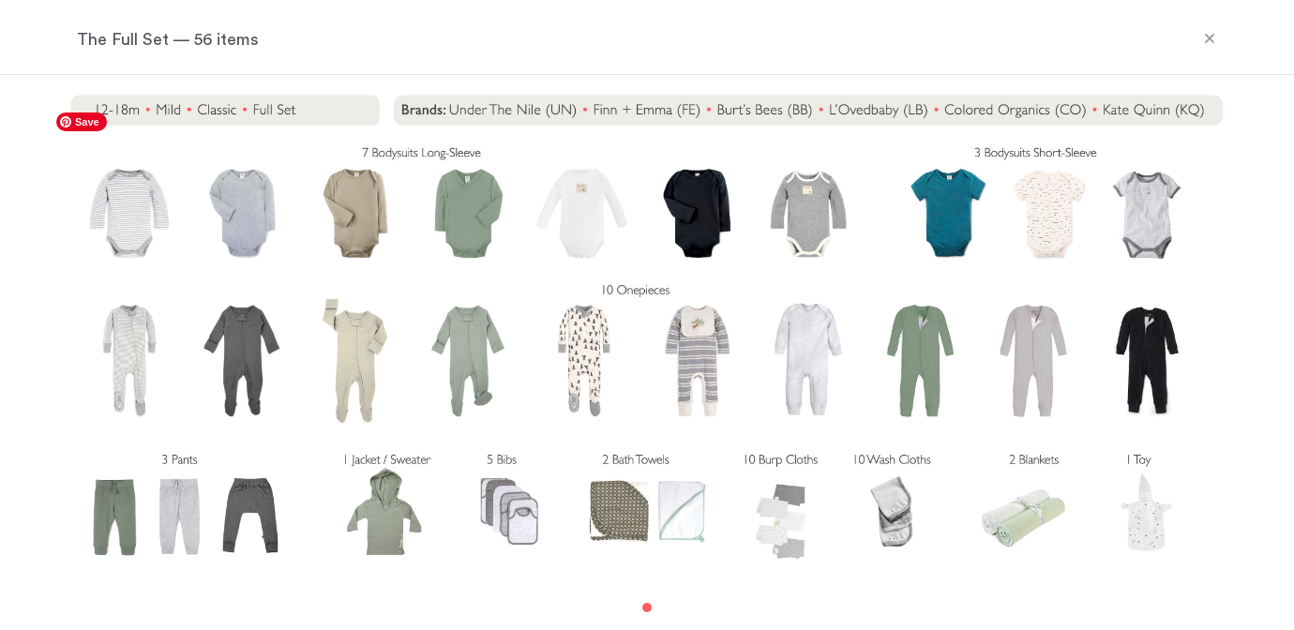
scroll to position [0, 0]
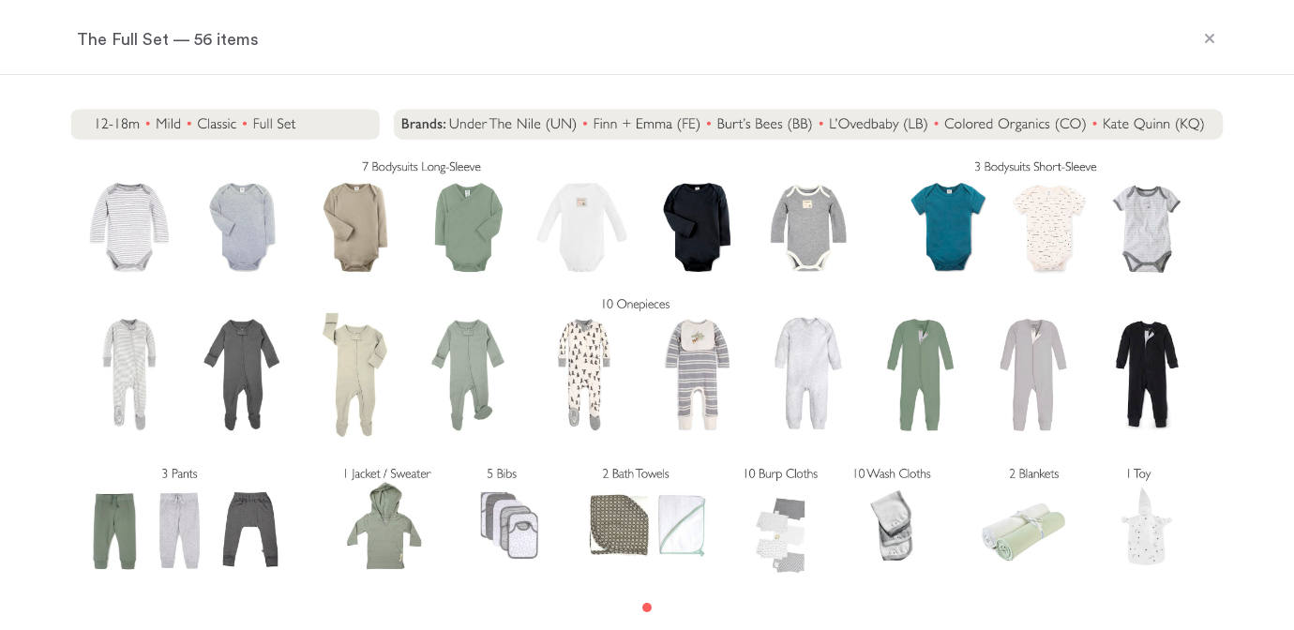
click at [1213, 33] on icon at bounding box center [1209, 38] width 15 height 15
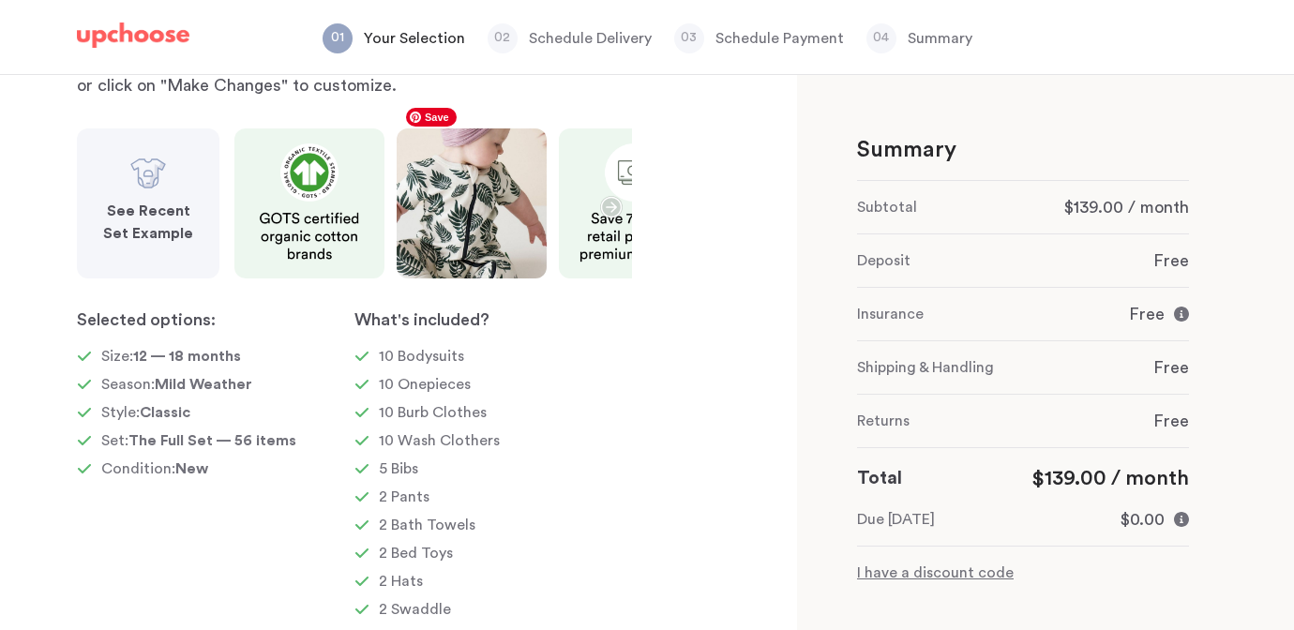
scroll to position [127, 0]
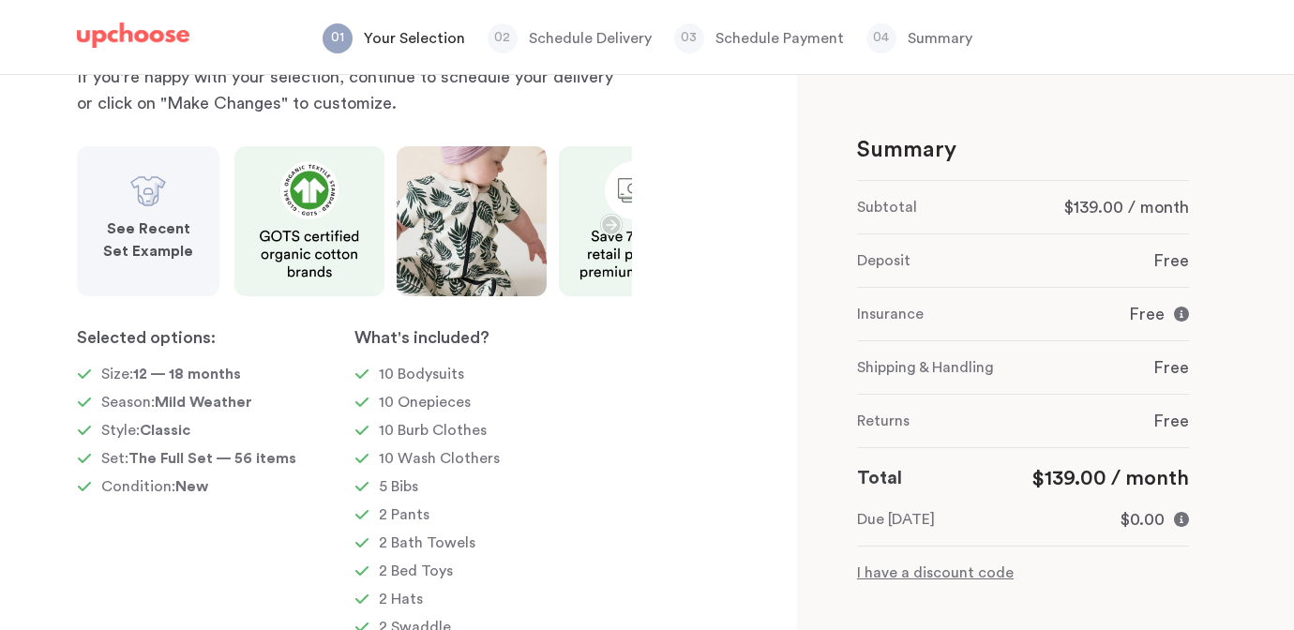
click at [608, 221] on icon "button" at bounding box center [611, 225] width 23 height 23
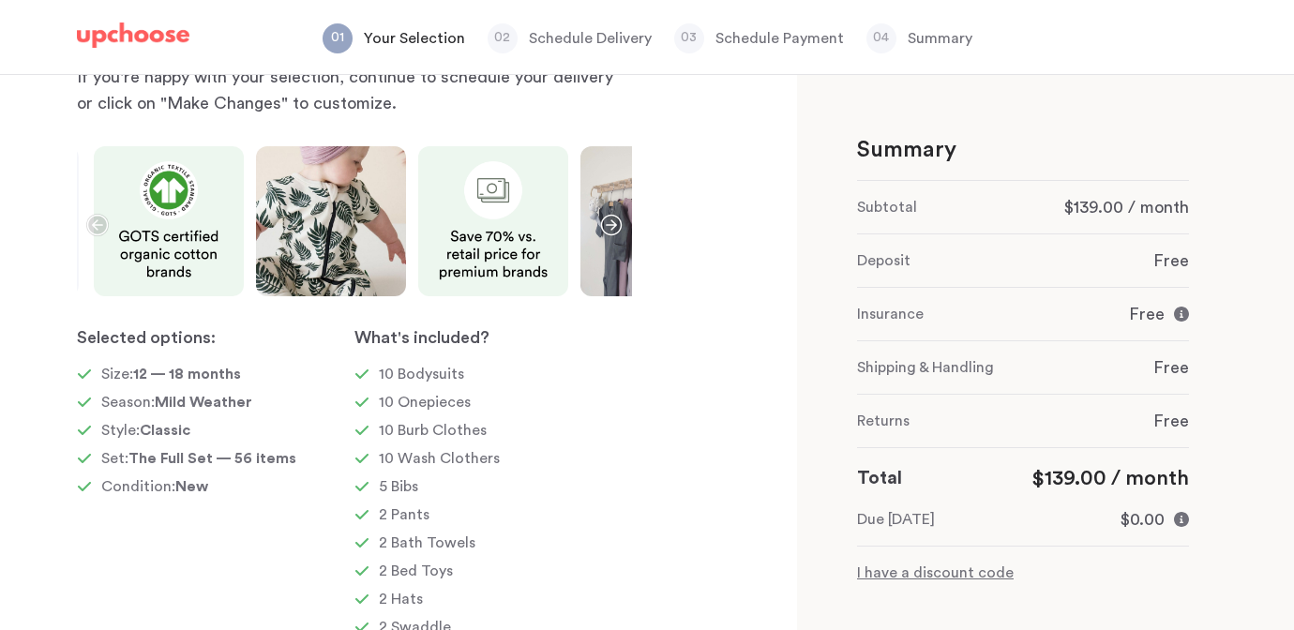
click at [608, 221] on icon "button" at bounding box center [611, 225] width 23 height 23
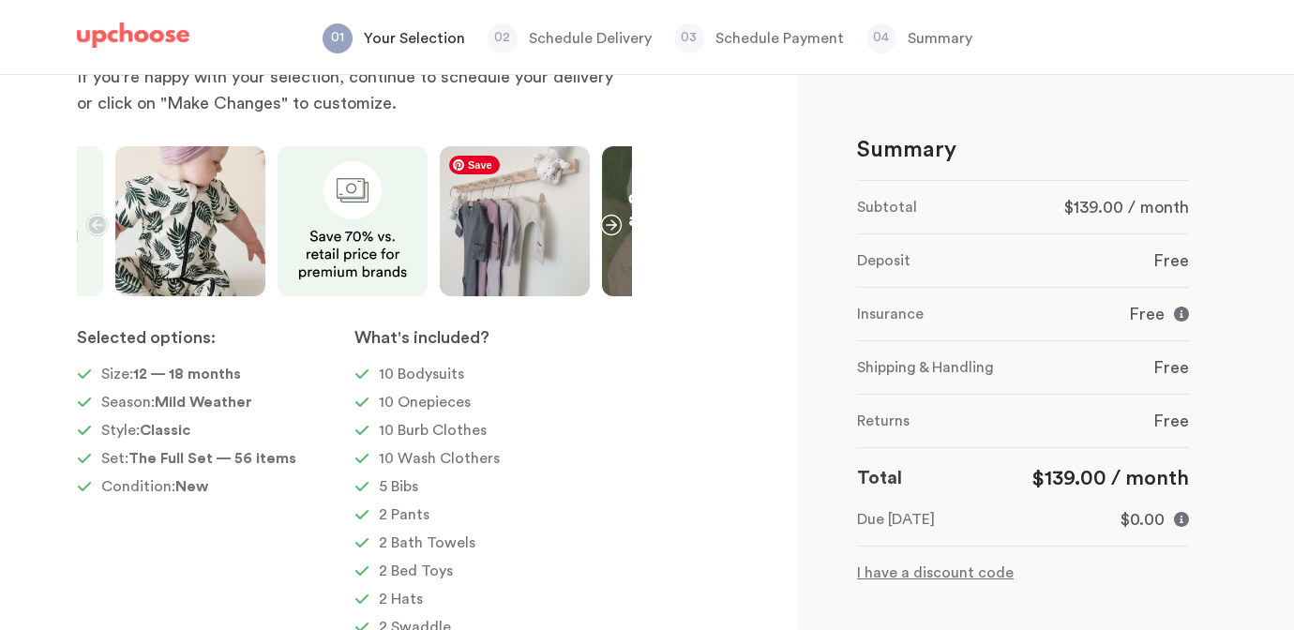
click at [517, 232] on img at bounding box center [515, 221] width 150 height 150
click at [610, 219] on icon "button" at bounding box center [611, 225] width 23 height 23
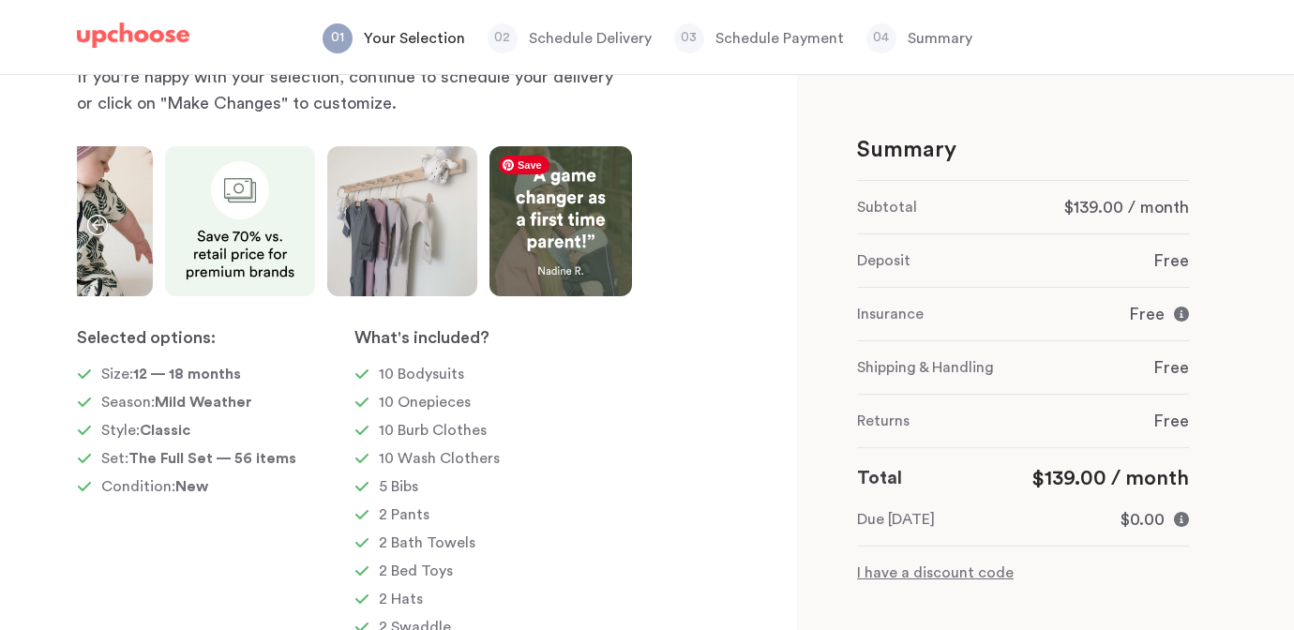
click at [610, 219] on img at bounding box center [560, 221] width 143 height 150
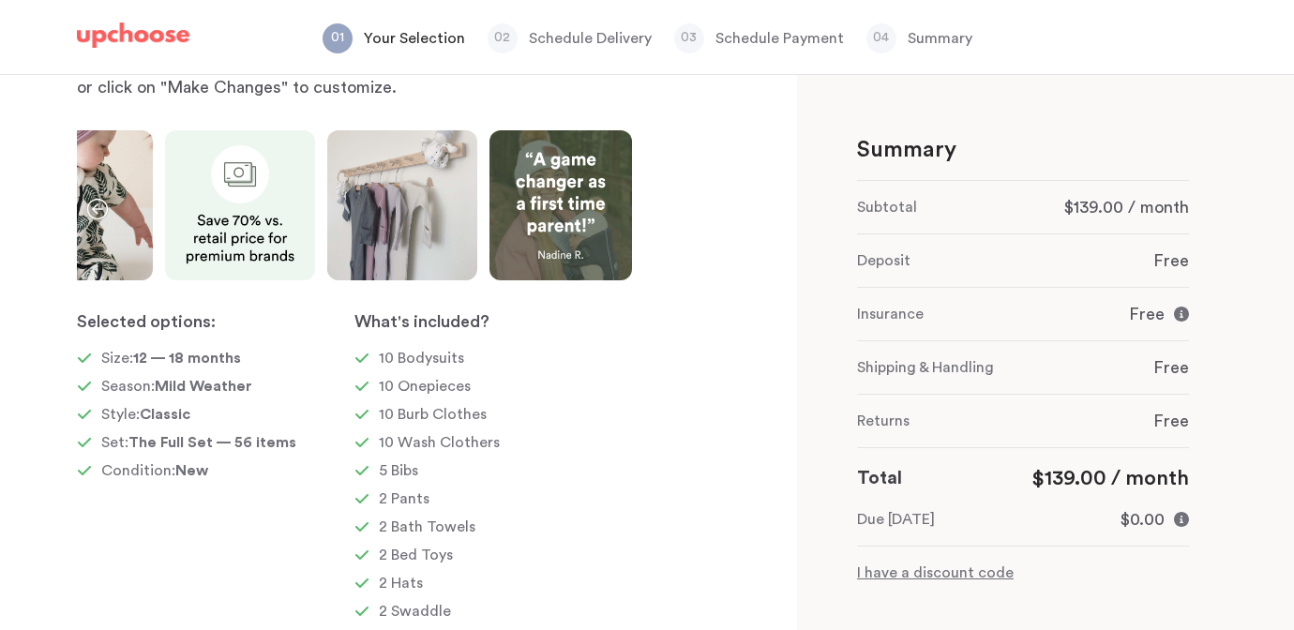
scroll to position [147, 0]
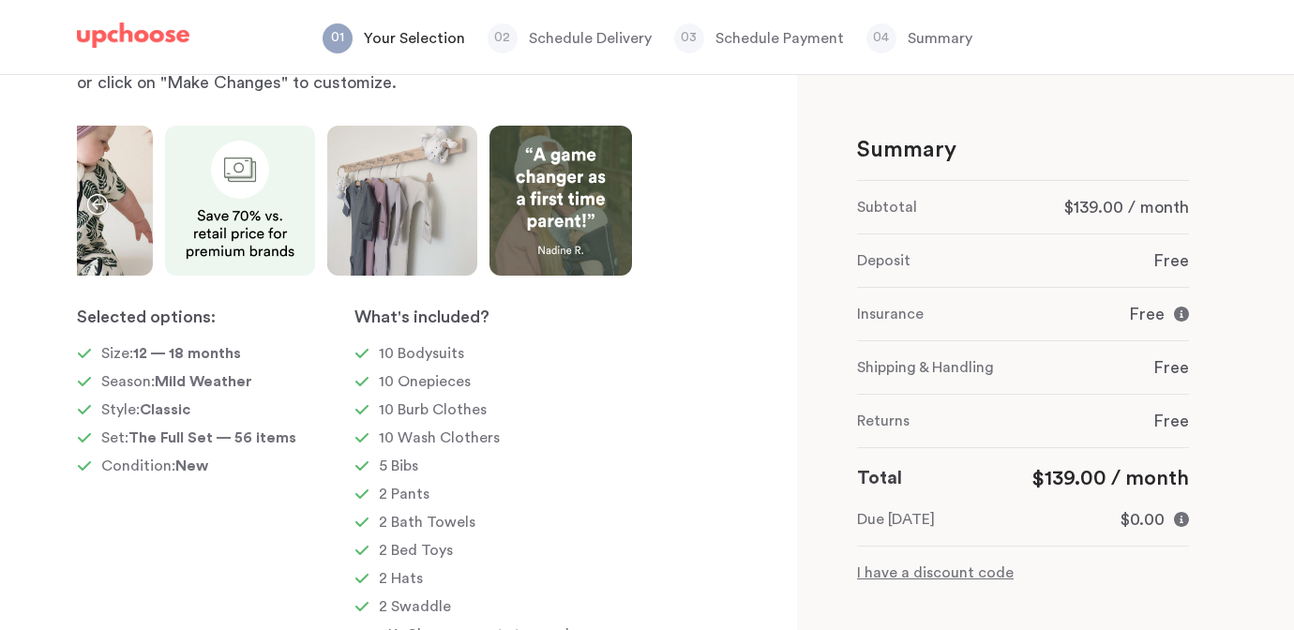
click at [97, 200] on icon "button" at bounding box center [97, 204] width 21 height 21
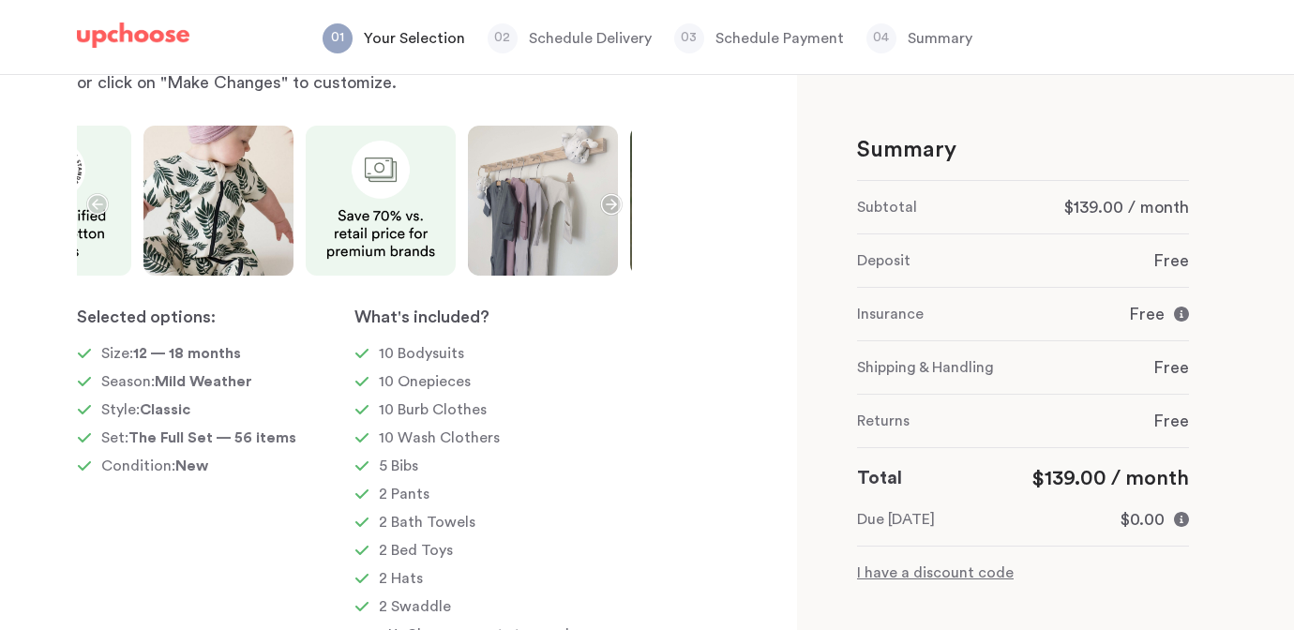
click at [99, 205] on icon "button" at bounding box center [97, 204] width 23 height 23
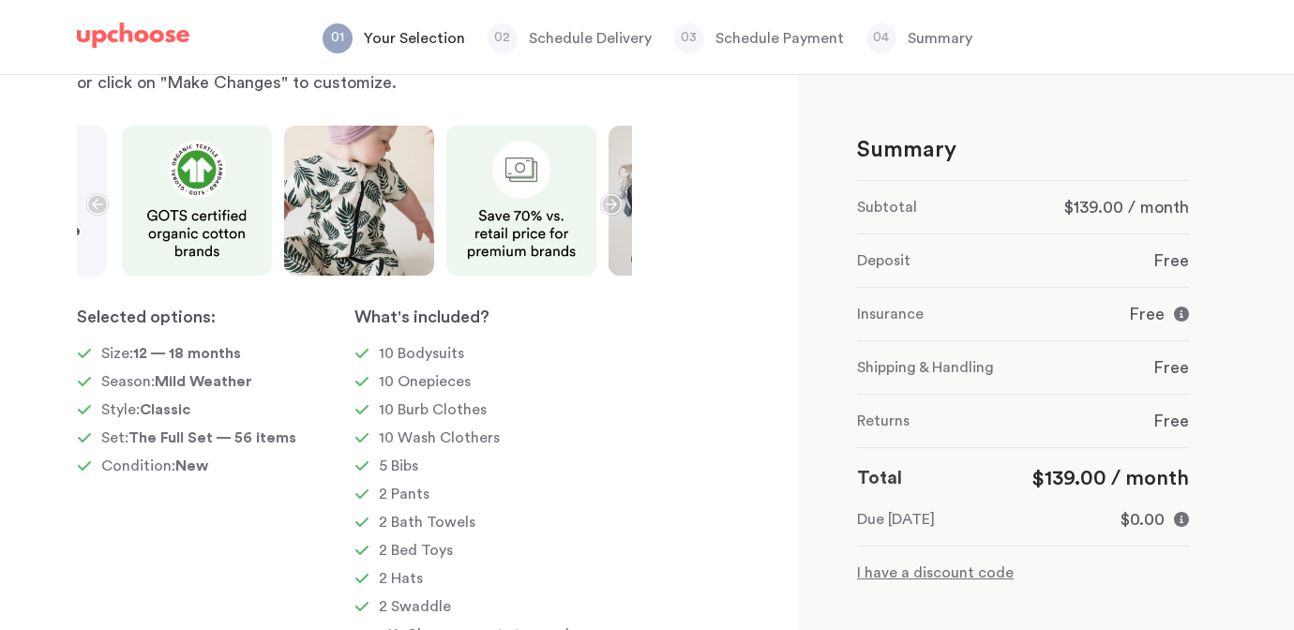
click at [97, 203] on icon "button" at bounding box center [97, 204] width 21 height 21
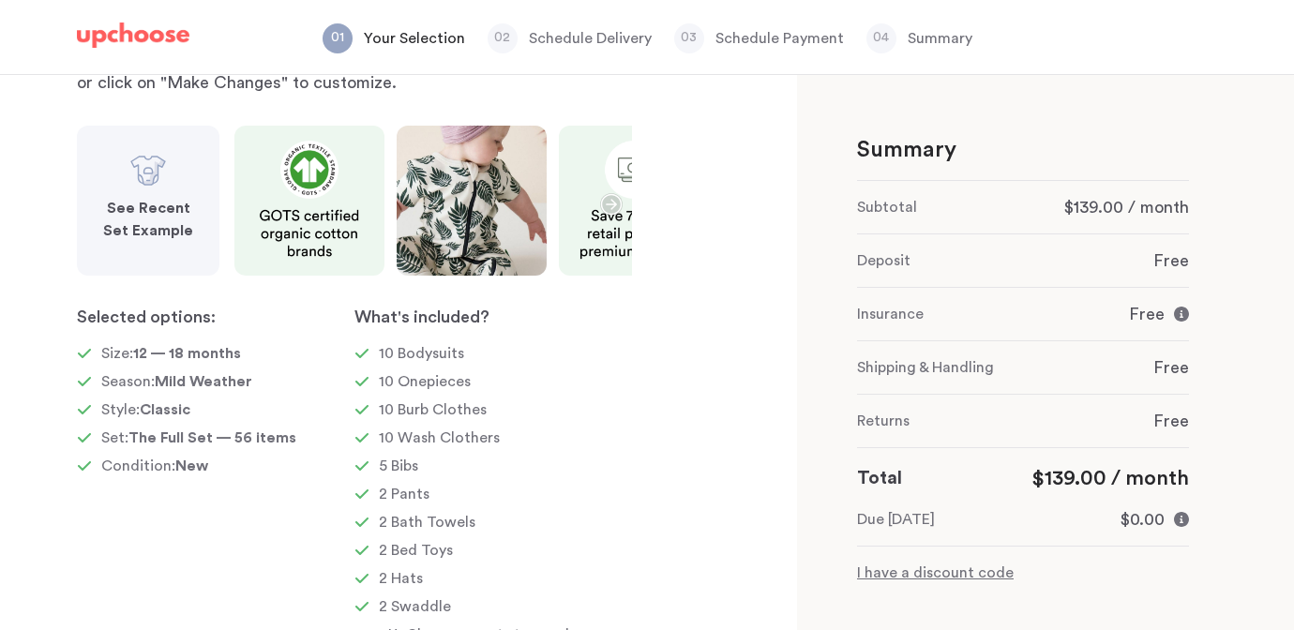
click at [138, 202] on strong "See Recent Set Example" at bounding box center [148, 220] width 90 height 38
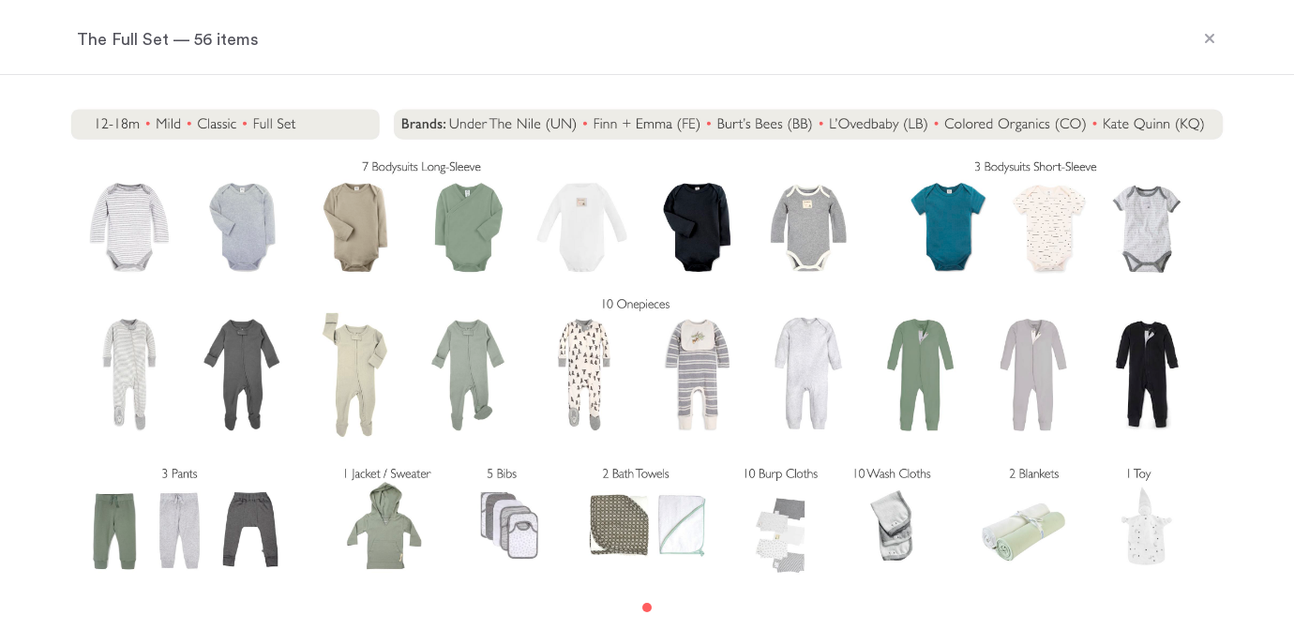
click at [1205, 40] on icon at bounding box center [1209, 38] width 15 height 15
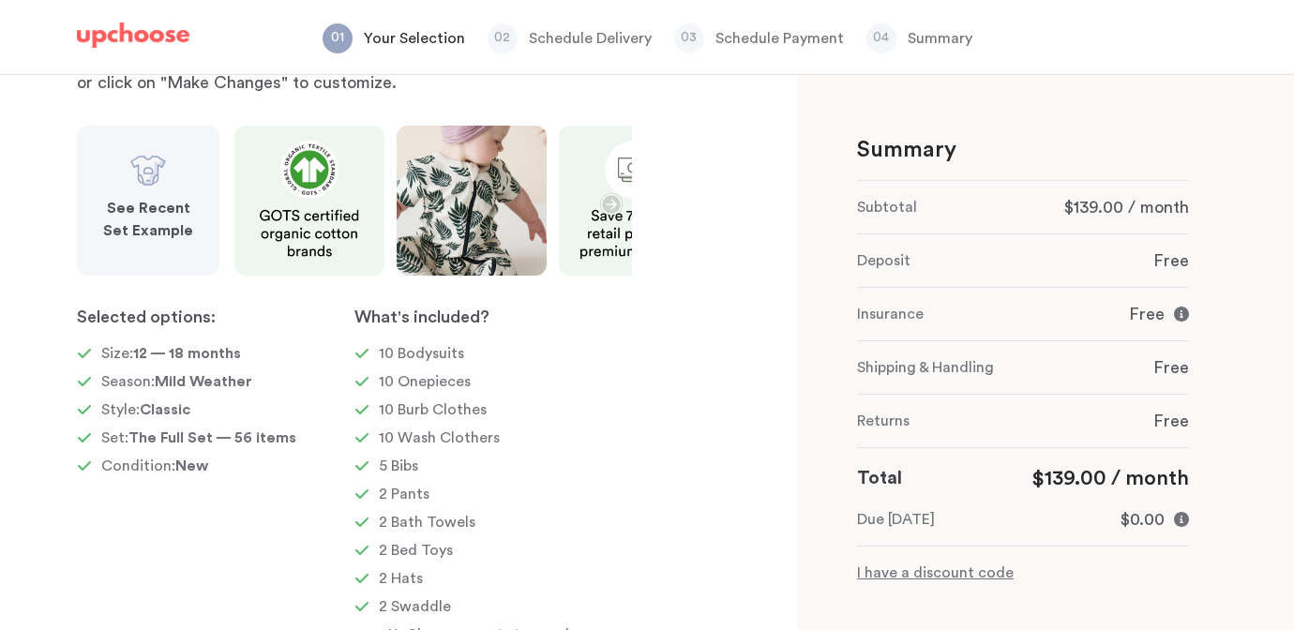
scroll to position [247, 0]
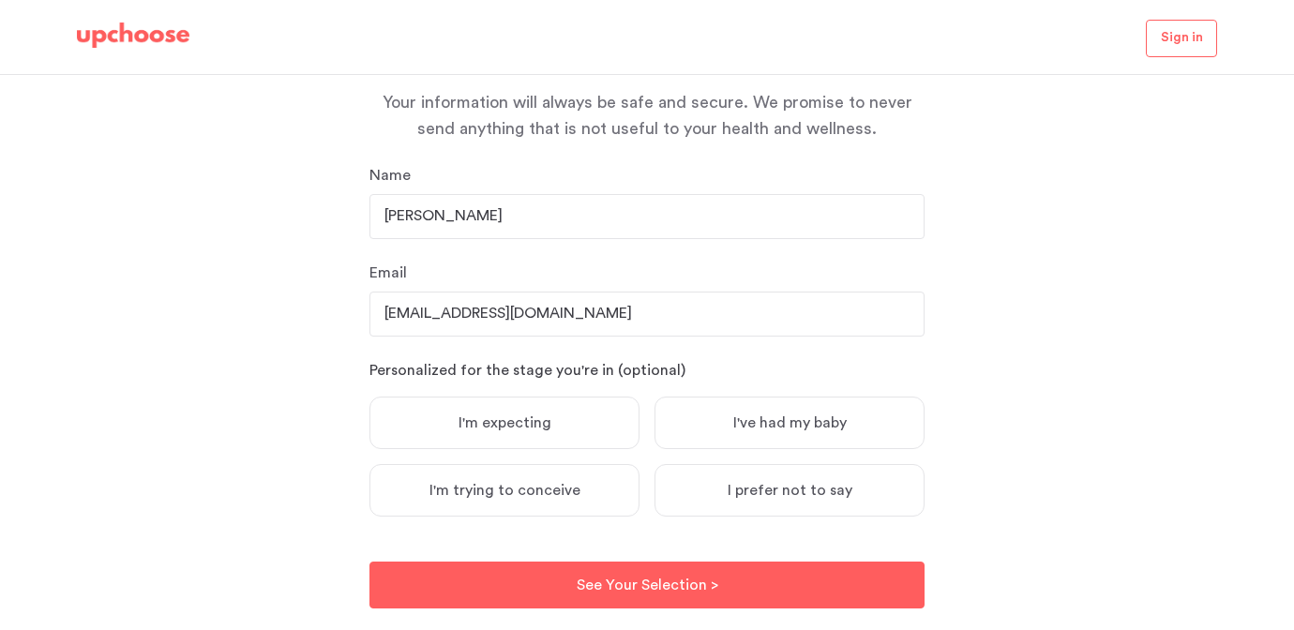
scroll to position [227, 0]
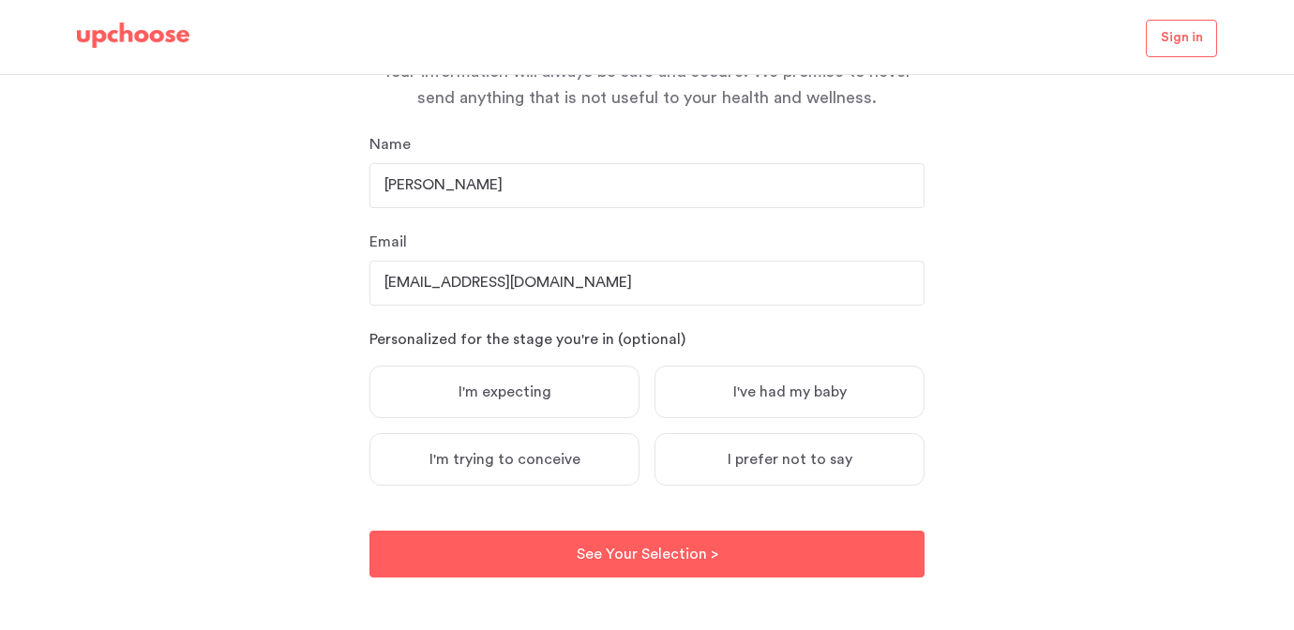
click at [779, 399] on span "I've had my baby" at bounding box center [789, 392] width 113 height 19
click at [0, 0] on input "I've had my baby" at bounding box center [0, 0] width 0 height 0
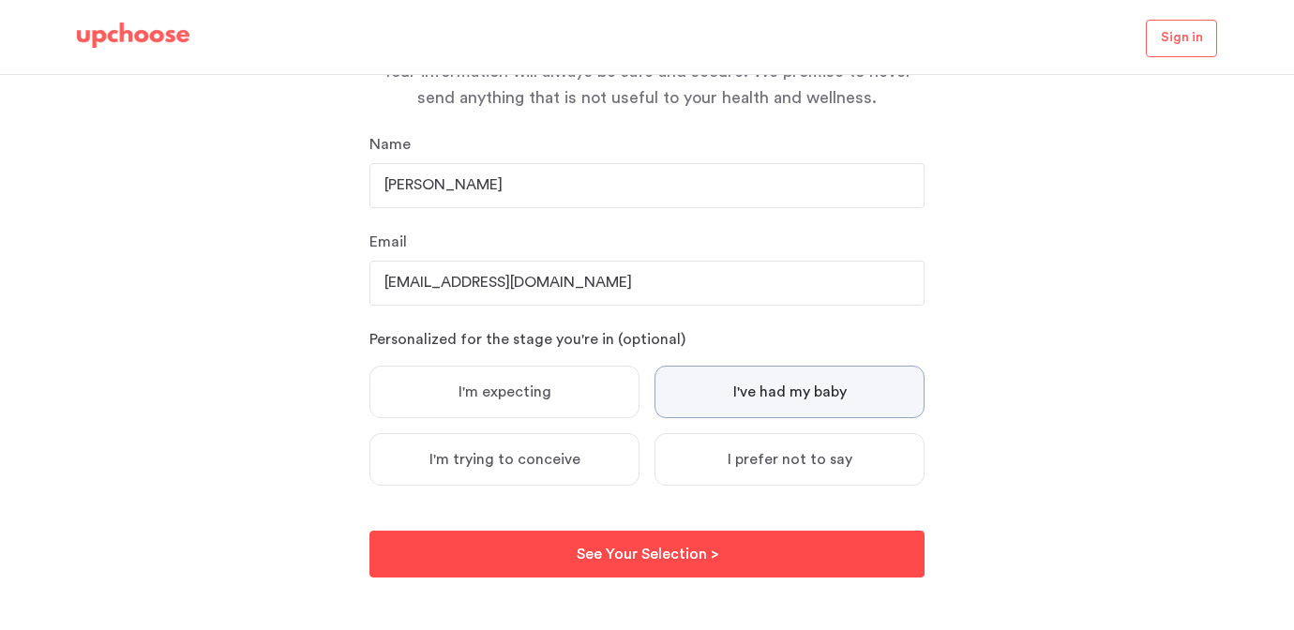
click at [612, 559] on p "See Your Selection >" at bounding box center [648, 554] width 142 height 23
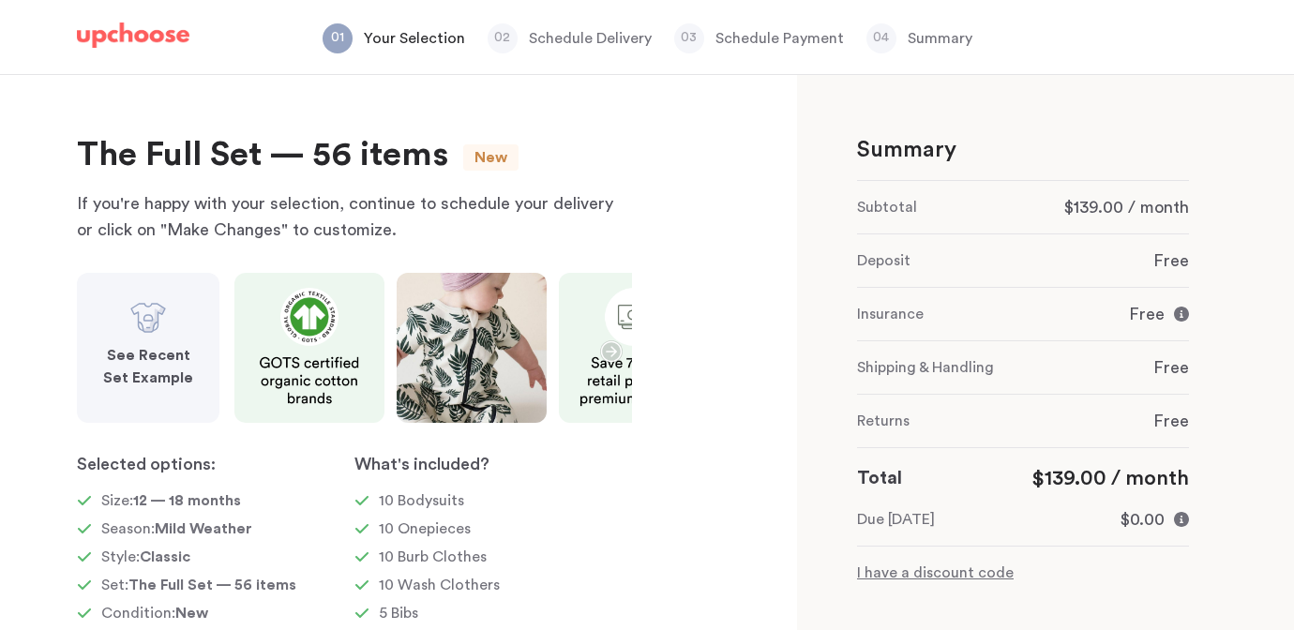
click at [411, 34] on p "Your Selection" at bounding box center [414, 38] width 101 height 23
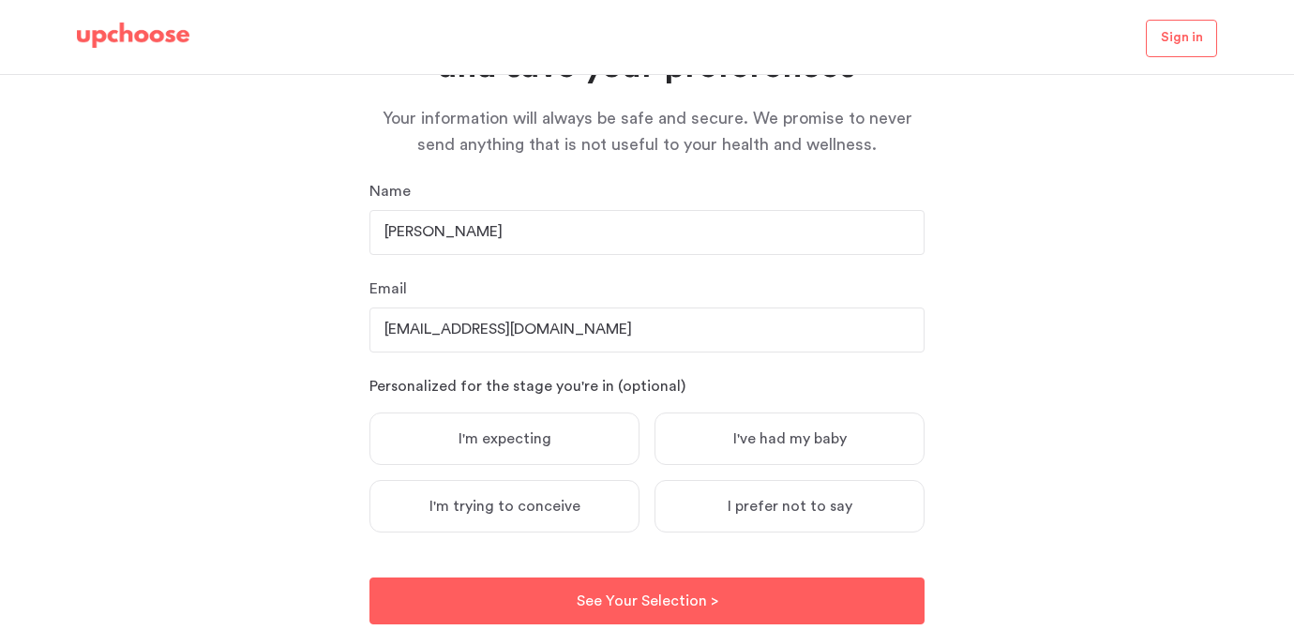
scroll to position [234, 0]
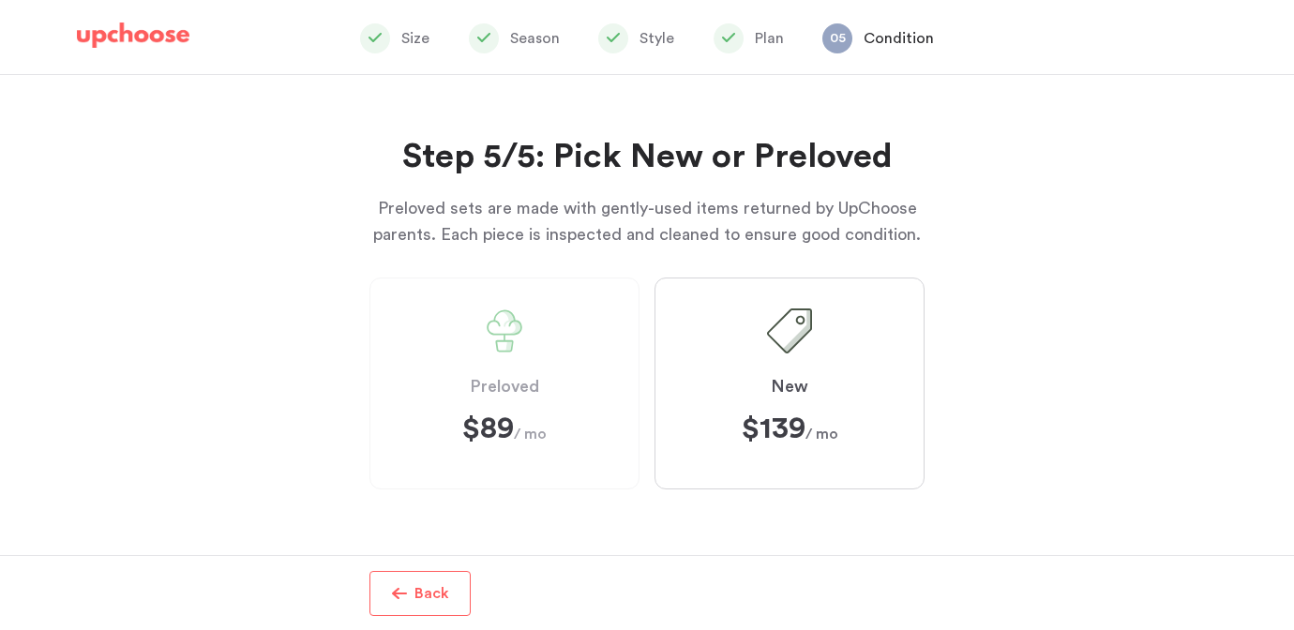
click at [415, 597] on p "Back" at bounding box center [431, 593] width 35 height 23
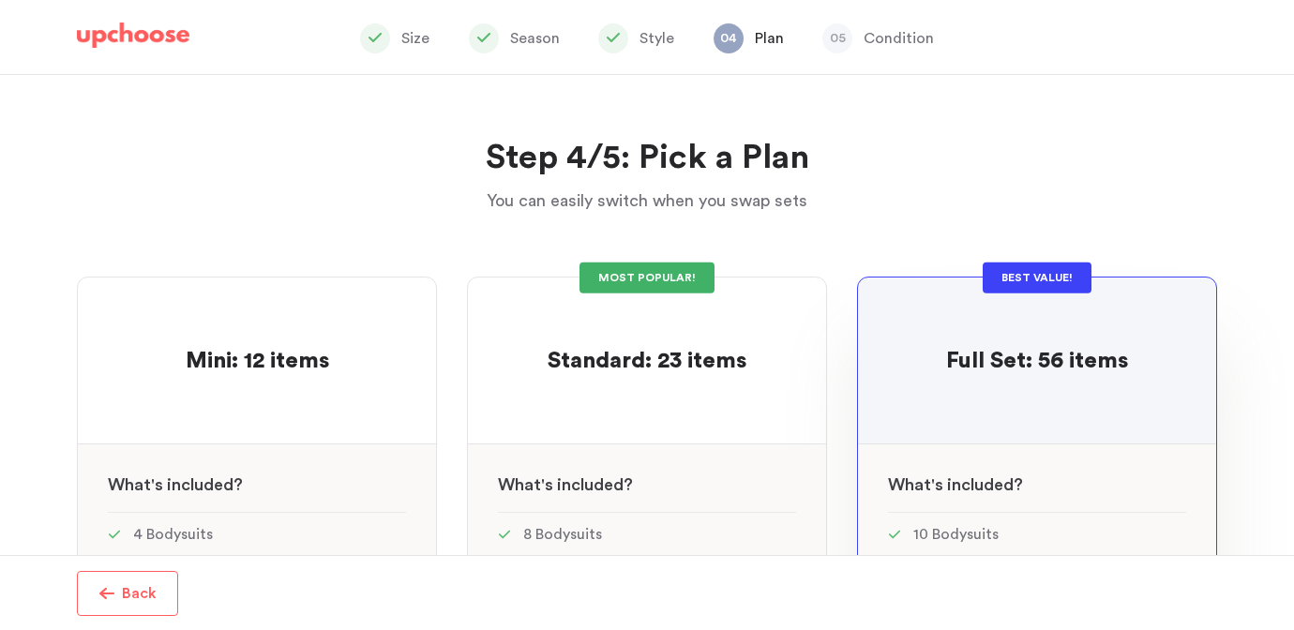
click at [171, 596] on button "Back" at bounding box center [127, 593] width 101 height 45
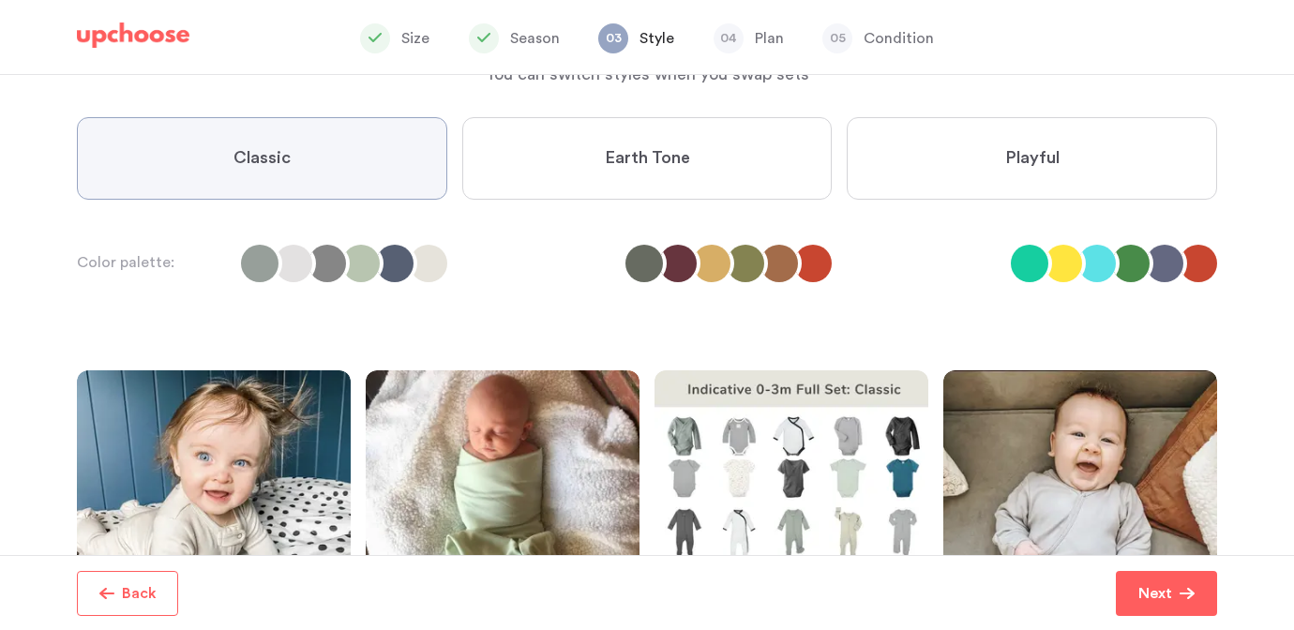
scroll to position [102, 0]
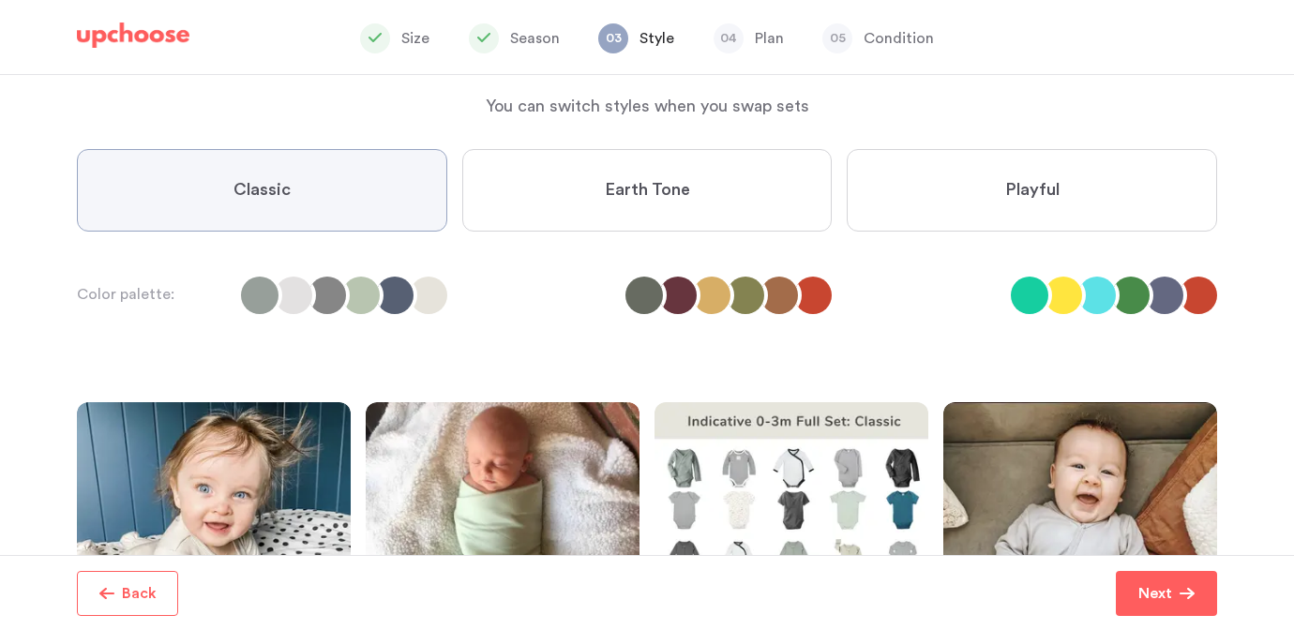
click at [614, 190] on span "Earth Tone" at bounding box center [647, 190] width 85 height 23
click at [0, 0] on Tone "Earth Tone" at bounding box center [0, 0] width 0 height 0
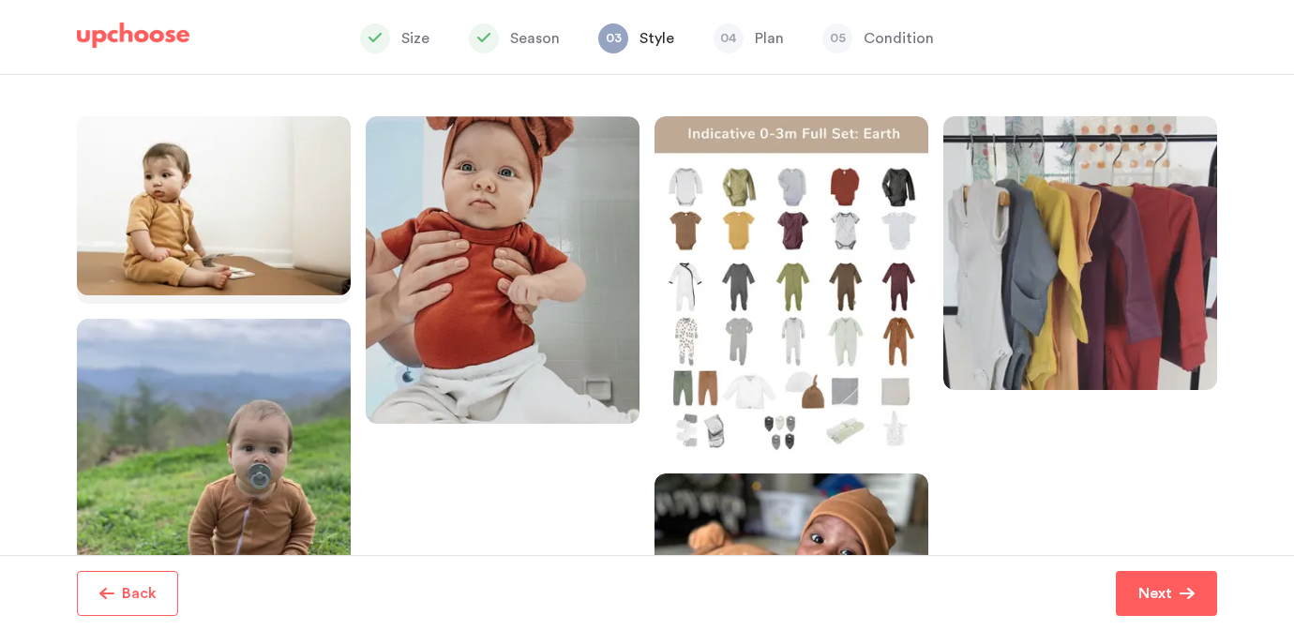
scroll to position [394, 0]
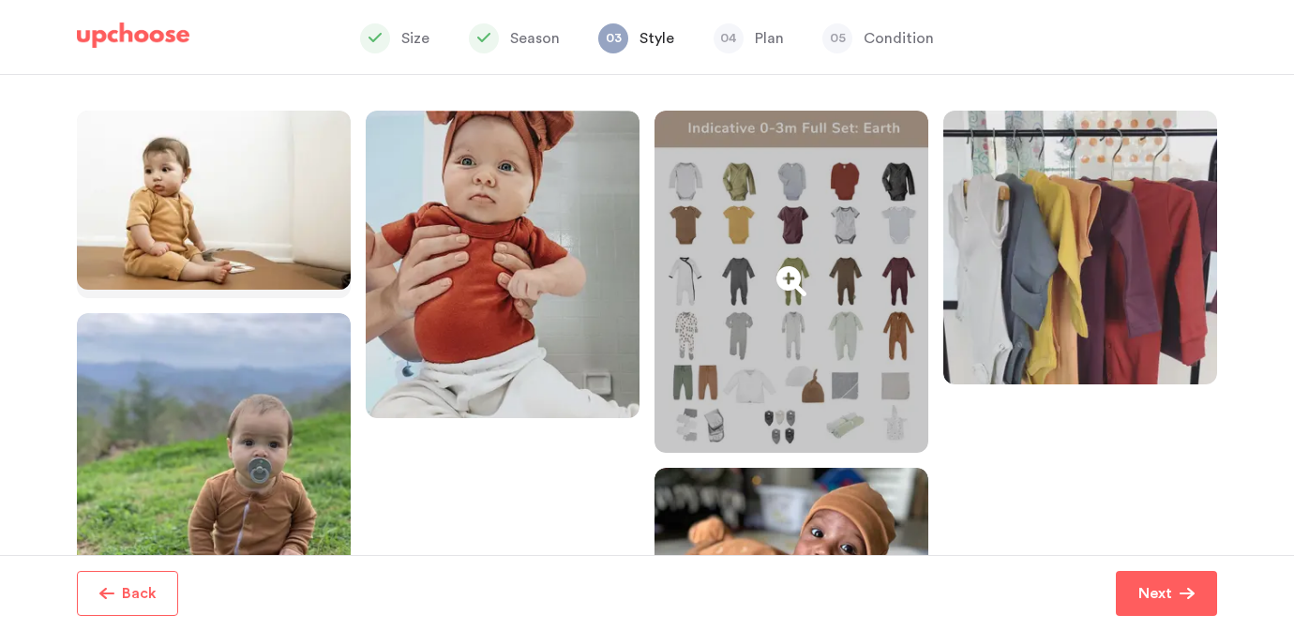
click at [766, 357] on div at bounding box center [792, 282] width 274 height 342
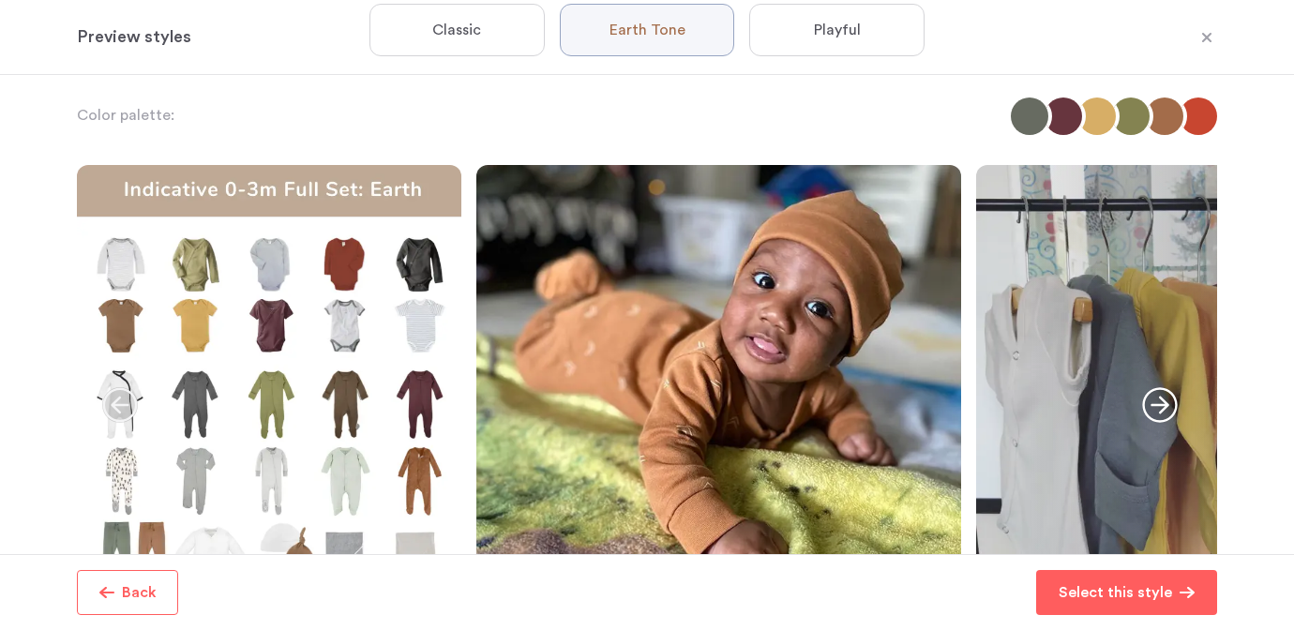
scroll to position [0, 0]
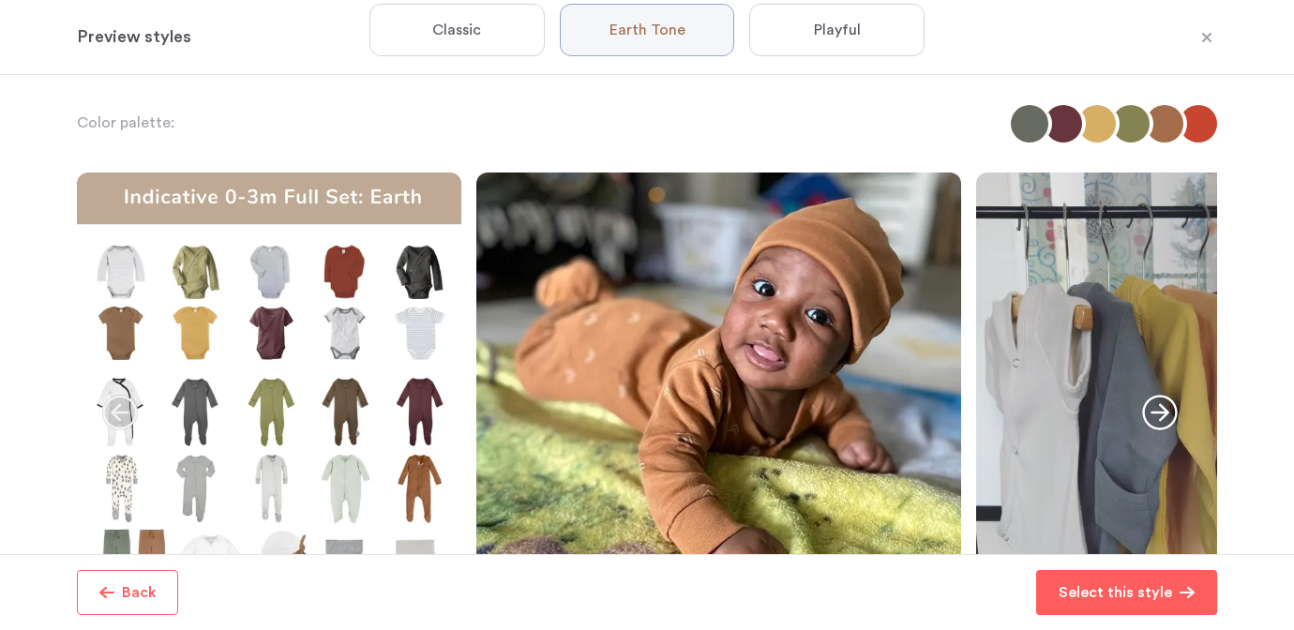
click at [482, 15] on label "Classic" at bounding box center [456, 30] width 175 height 53
click at [0, 0] on input "Classic" at bounding box center [0, 0] width 0 height 0
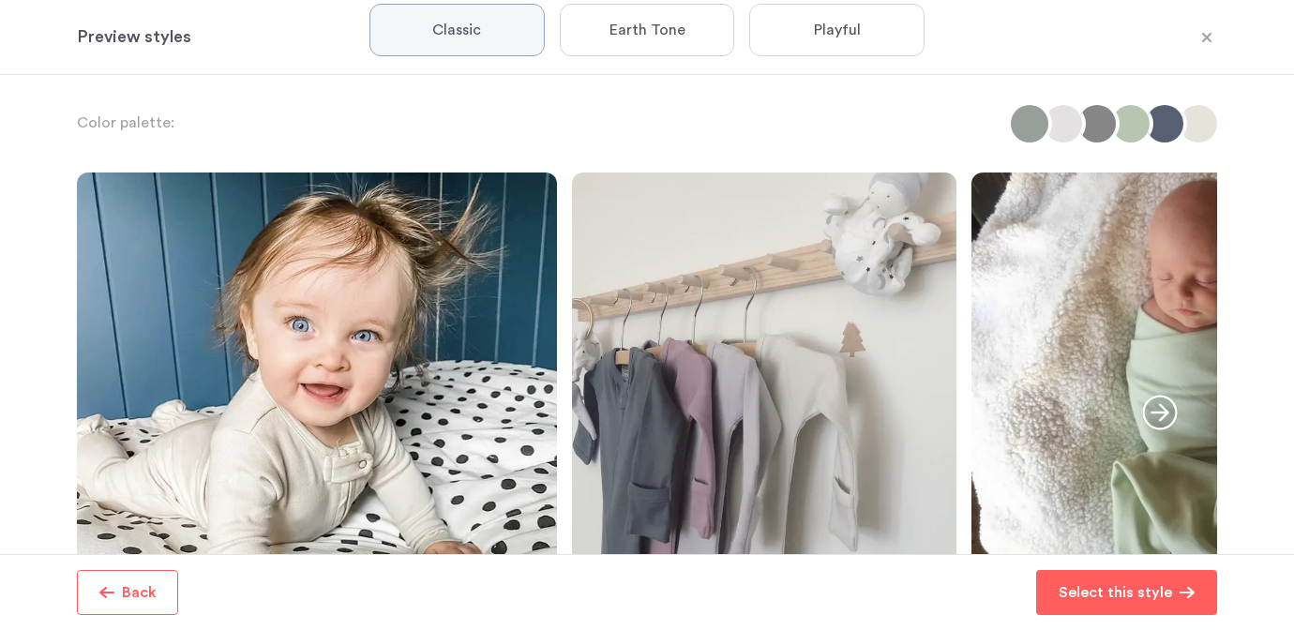
click at [1162, 415] on icon "button" at bounding box center [1160, 413] width 36 height 36
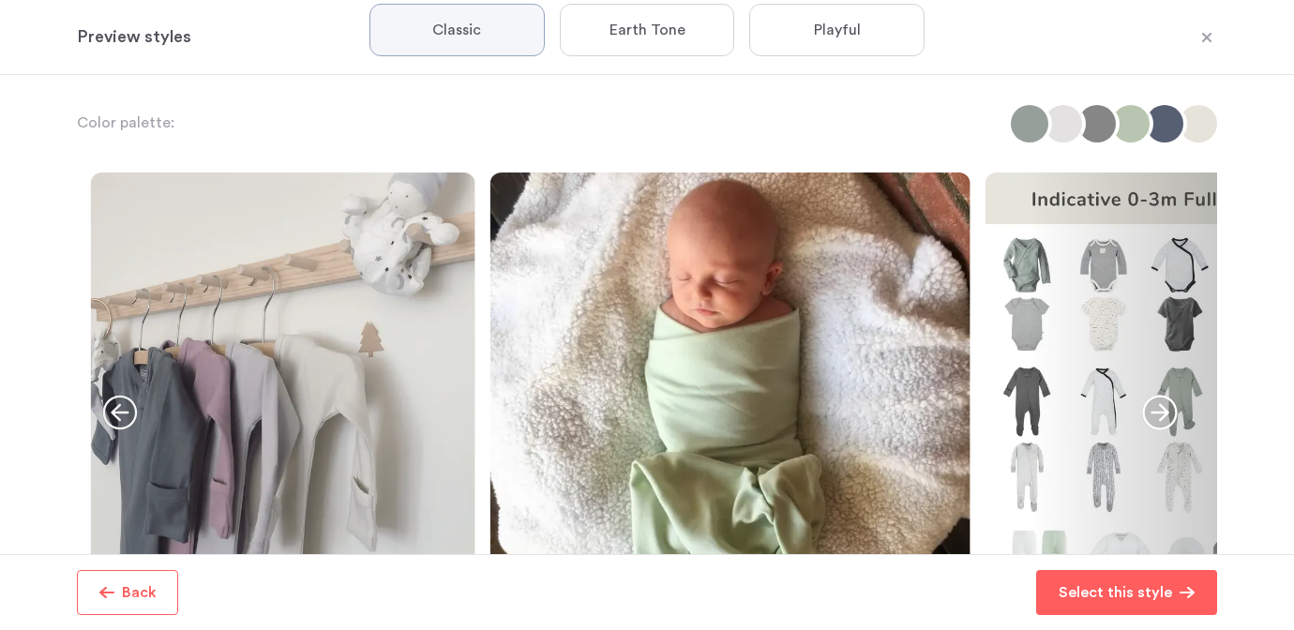
click at [1162, 415] on icon "button" at bounding box center [1160, 413] width 36 height 36
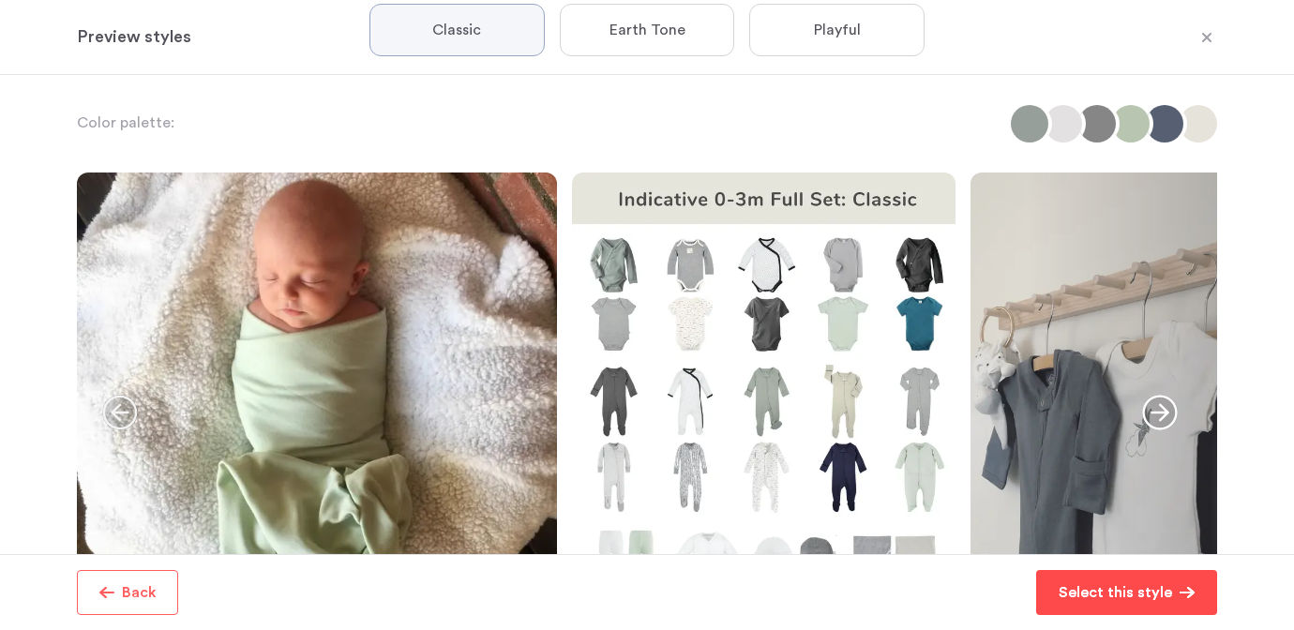
click at [1112, 597] on p "Select this style" at bounding box center [1115, 592] width 113 height 23
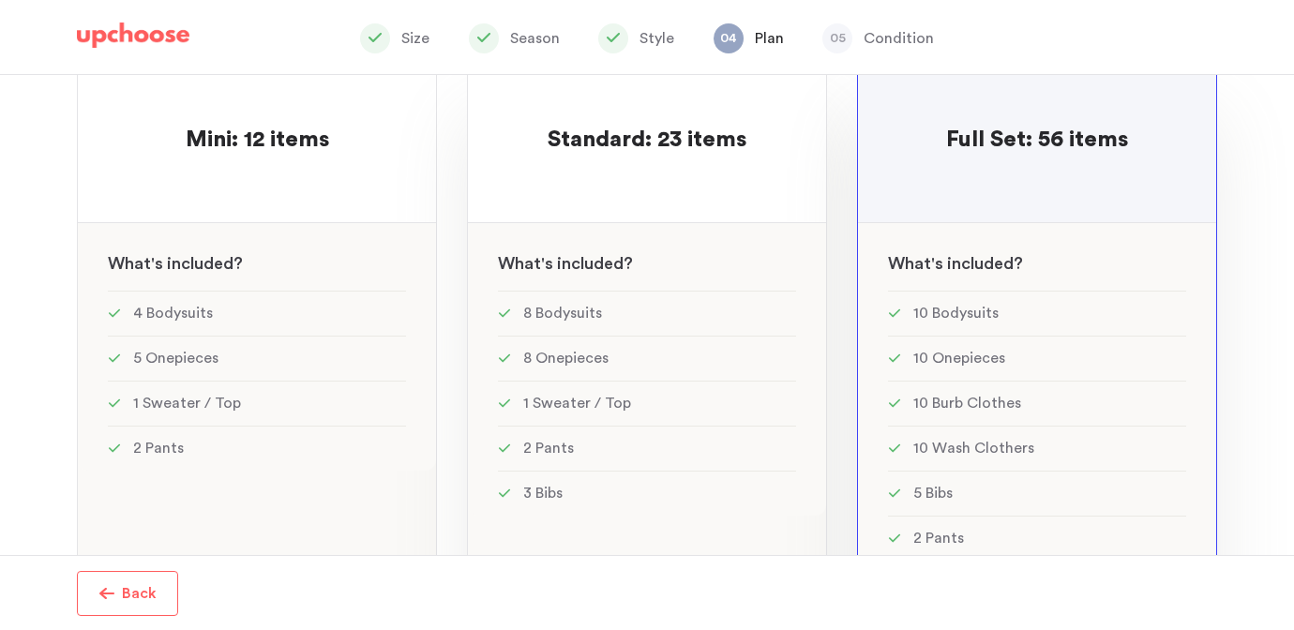
scroll to position [218, 0]
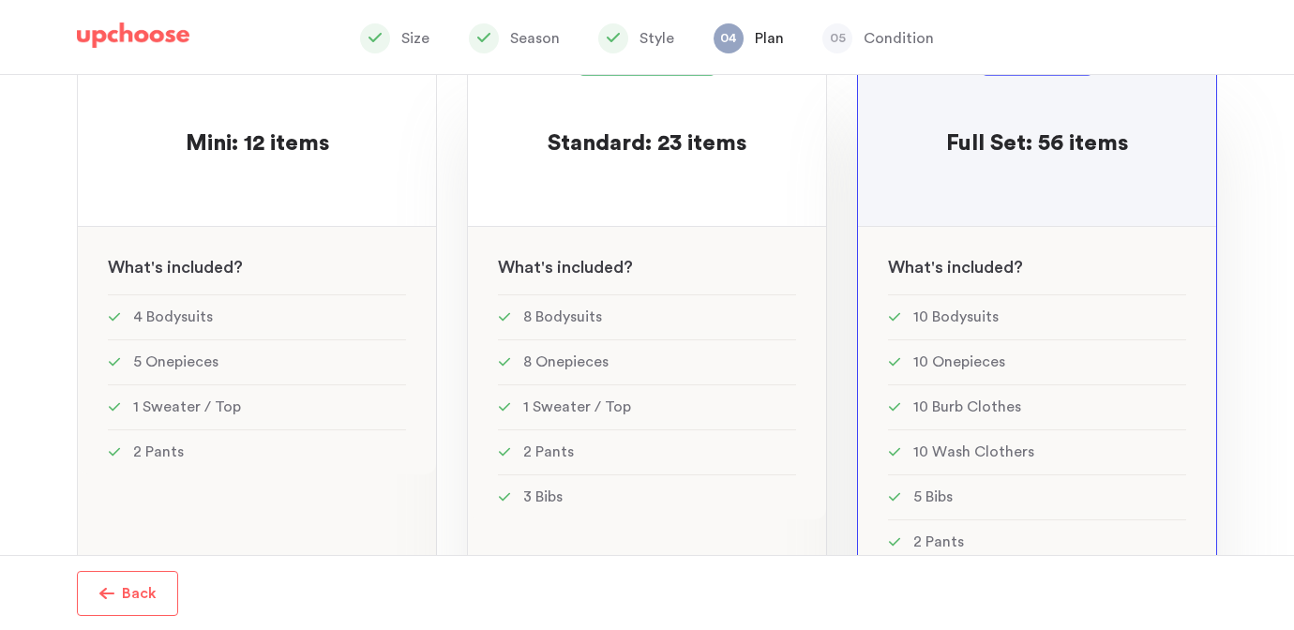
click at [786, 458] on li "2 Pants" at bounding box center [647, 451] width 298 height 45
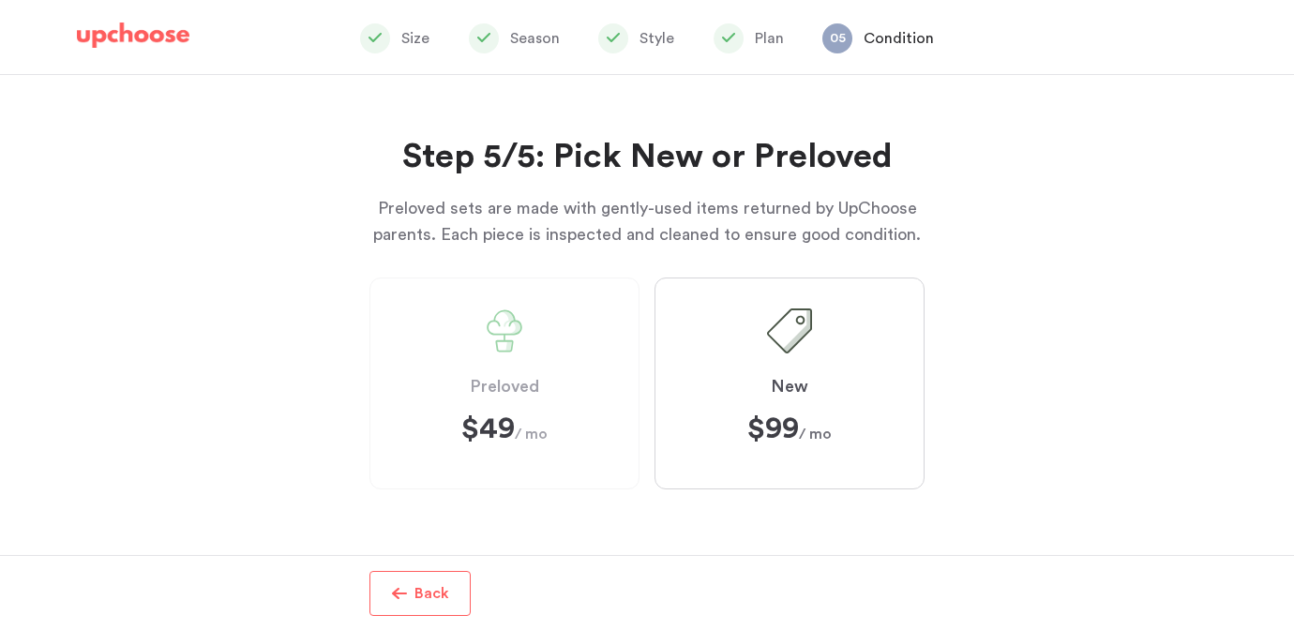
click at [535, 408] on label "Preloved $49 $49 / mo" at bounding box center [504, 384] width 270 height 212
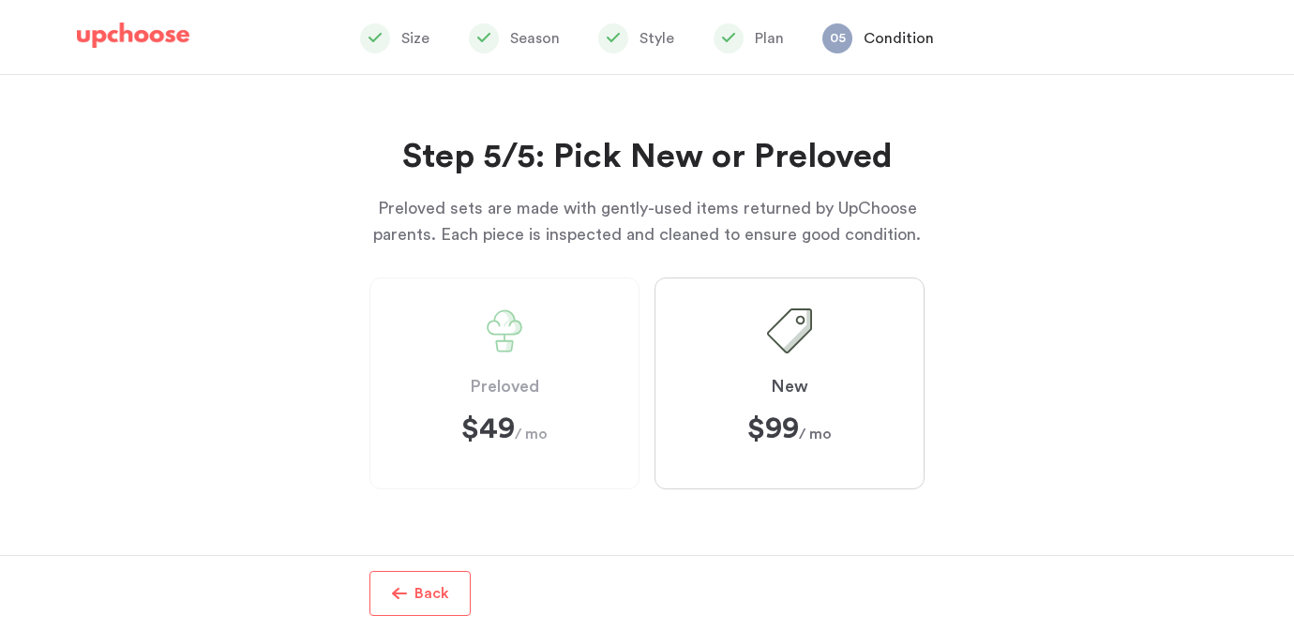
click at [798, 413] on label "New $99 ﻿ $99 / mo" at bounding box center [790, 384] width 270 height 212
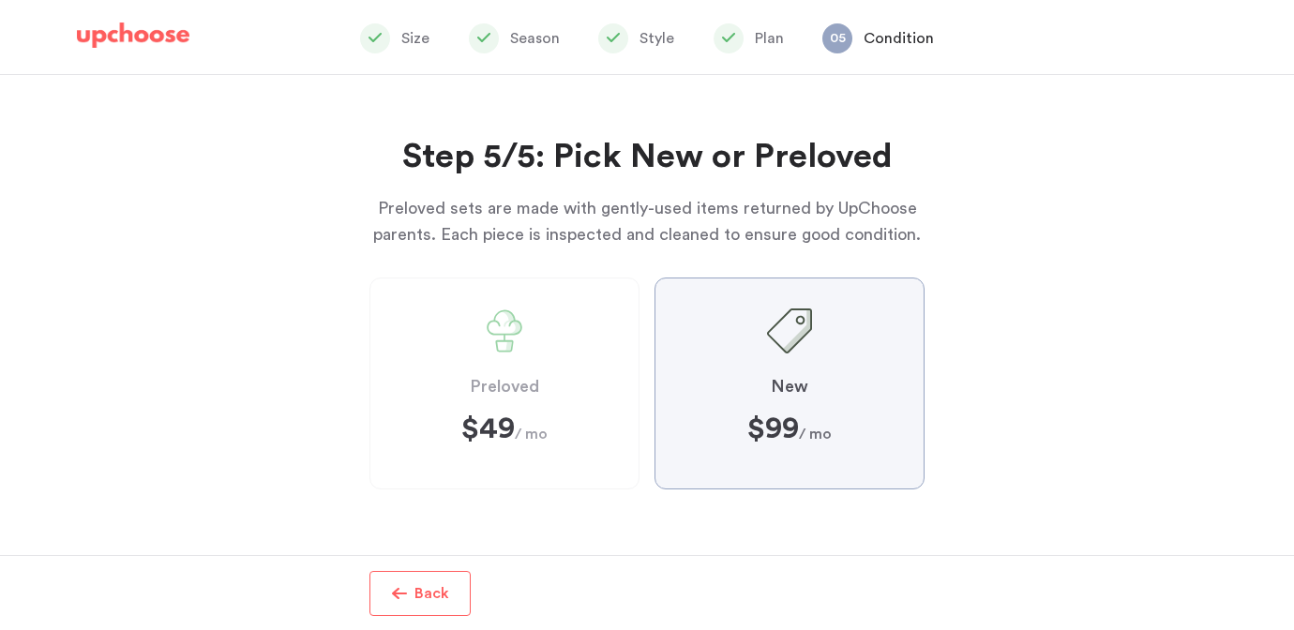
click at [0, 0] on input "New $99 ﻿ $99 / mo" at bounding box center [0, 0] width 0 height 0
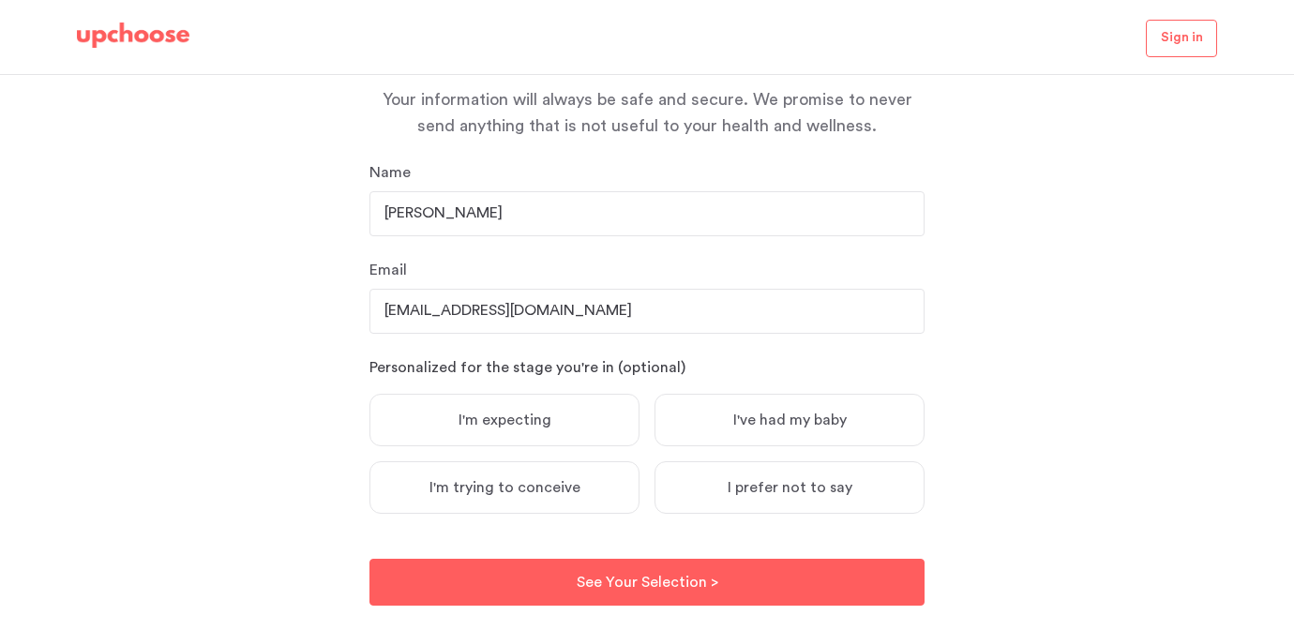
scroll to position [218, 0]
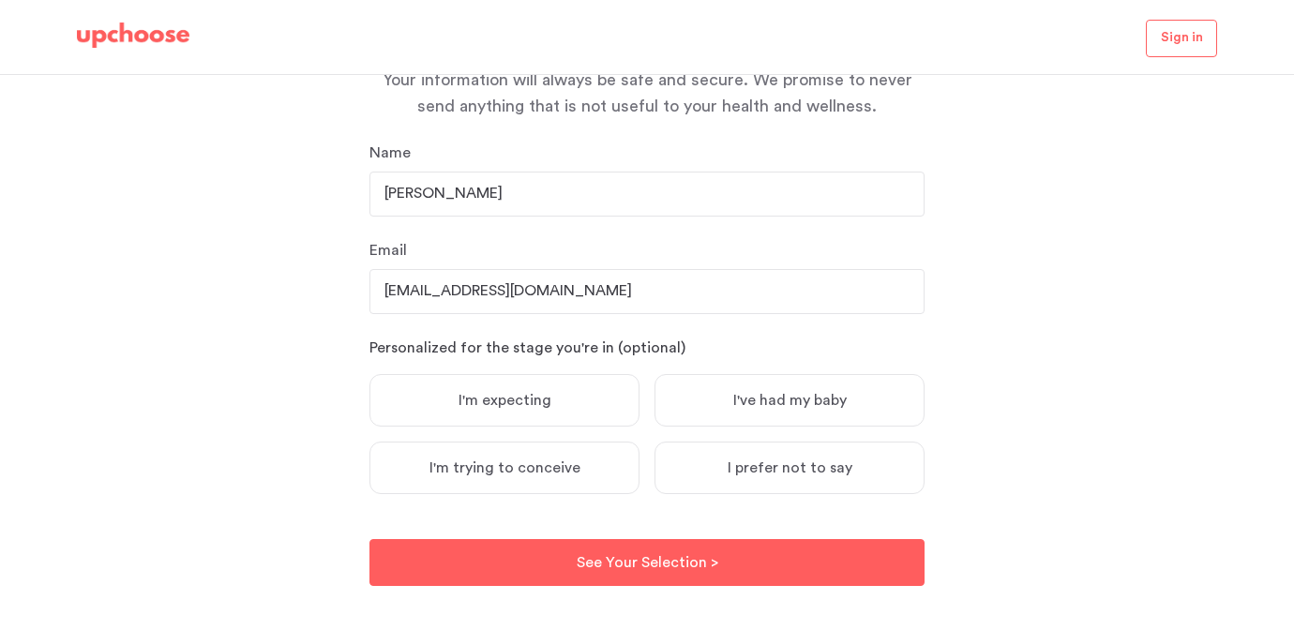
click at [768, 396] on span "I've had my baby" at bounding box center [789, 400] width 113 height 19
click at [0, 0] on input "I've had my baby" at bounding box center [0, 0] width 0 height 0
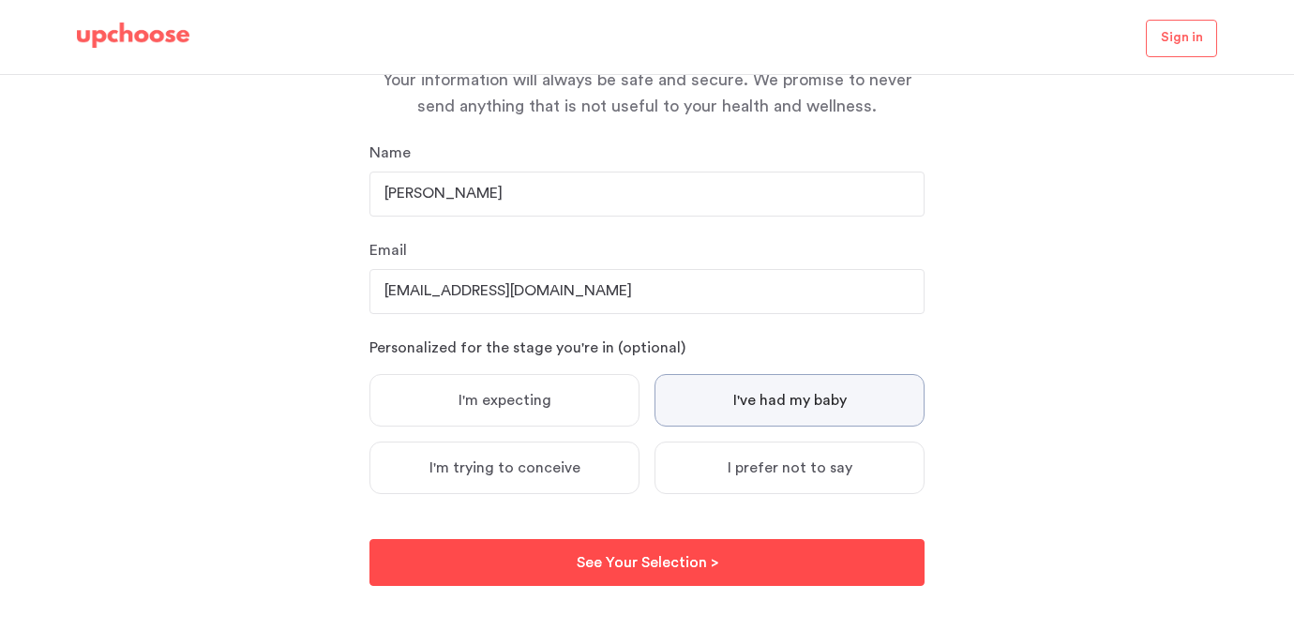
click at [677, 581] on button "See Your Selection > See Your Selection >" at bounding box center [646, 562] width 555 height 47
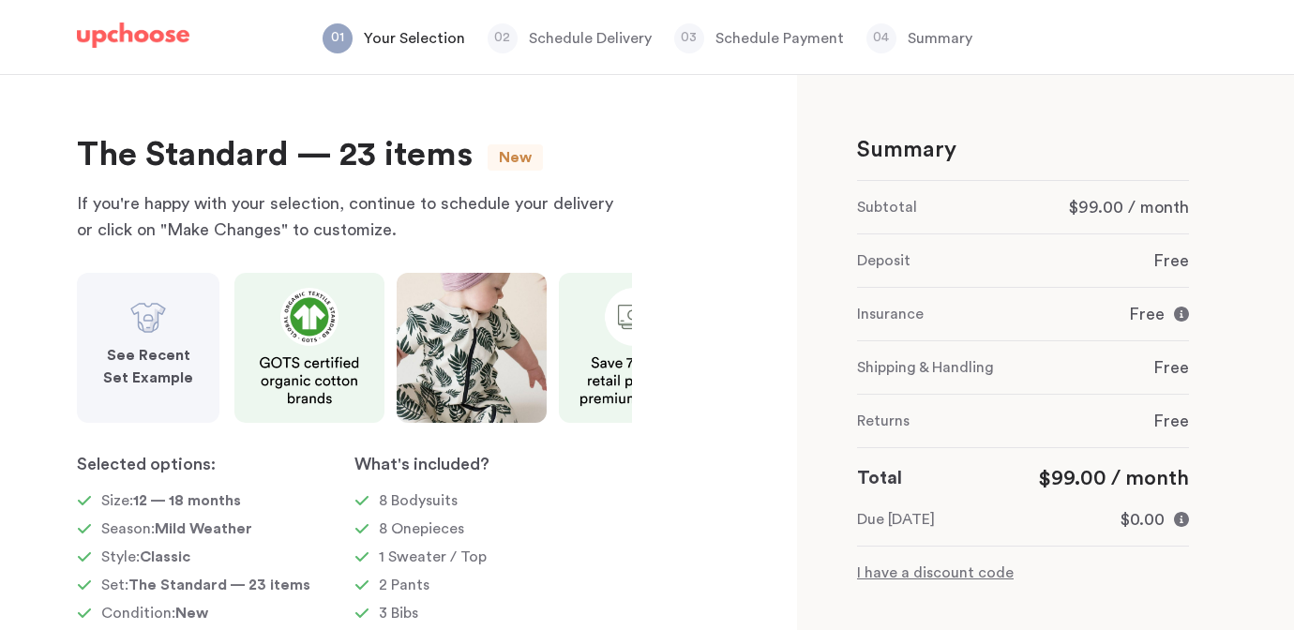
click at [150, 357] on strong "See Recent Set Example" at bounding box center [148, 367] width 90 height 38
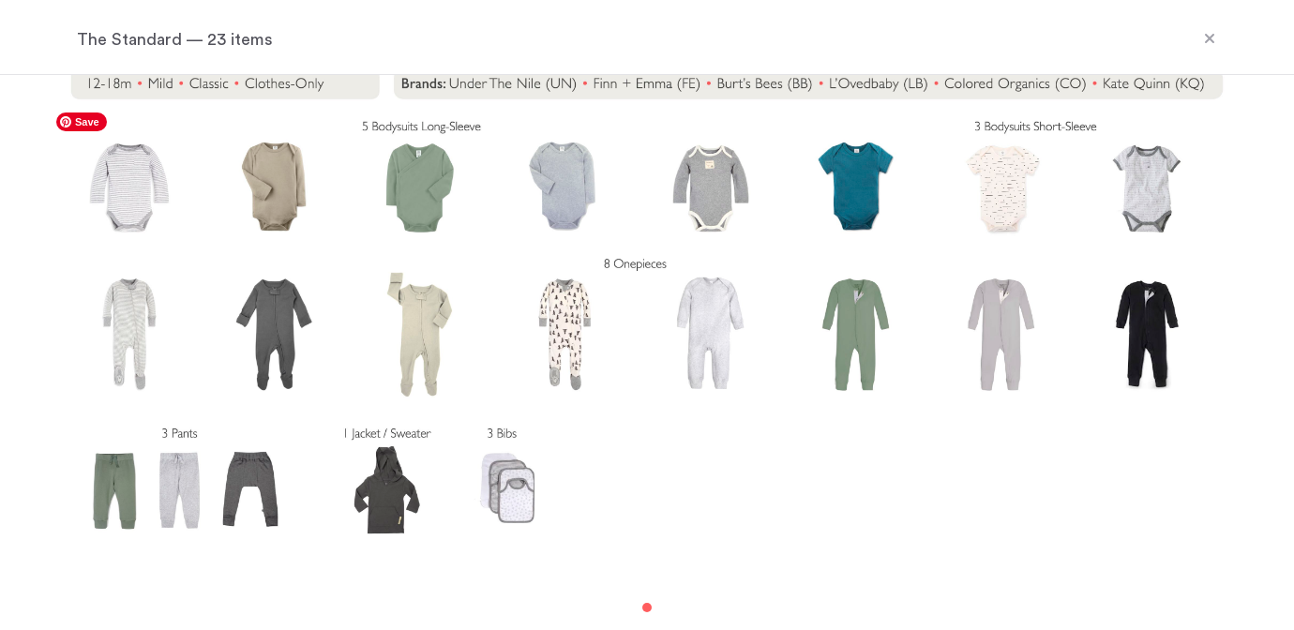
scroll to position [12, 0]
